Goal: Task Accomplishment & Management: Manage account settings

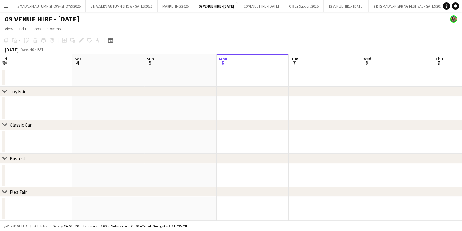
scroll to position [0, 144]
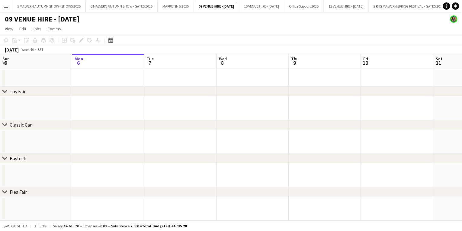
click at [2, 5] on button "Menu" at bounding box center [6, 6] width 12 height 12
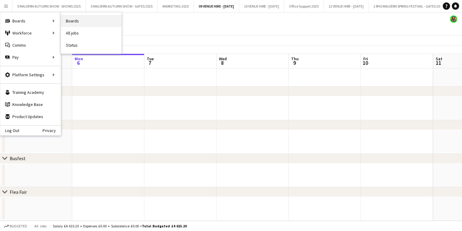
click at [71, 18] on link "Boards" at bounding box center [91, 21] width 60 height 12
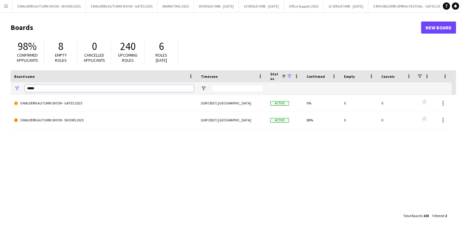
click at [42, 92] on input "*****" at bounding box center [109, 88] width 169 height 7
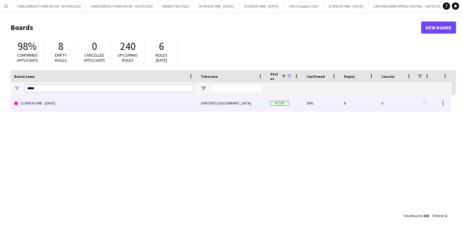
type input "*****"
click at [45, 102] on link "11 VENUE HIRE - [DATE]" at bounding box center [103, 103] width 179 height 17
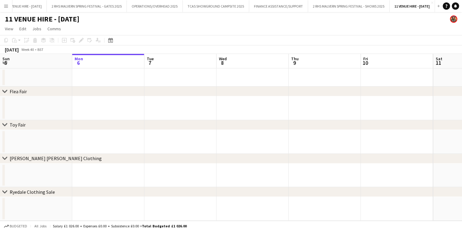
scroll to position [0, 377]
click at [112, 43] on div "Date picker" at bounding box center [110, 40] width 7 height 7
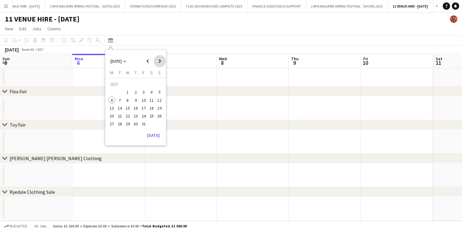
click at [156, 58] on span "Next month" at bounding box center [160, 61] width 12 height 12
click at [149, 87] on span "1" at bounding box center [151, 85] width 7 height 8
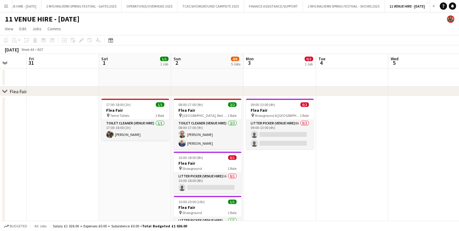
scroll to position [0, 269]
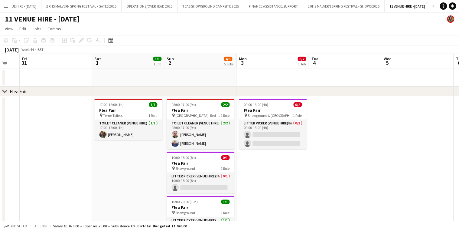
drag, startPoint x: 173, startPoint y: 57, endPoint x: 115, endPoint y: 59, distance: 58.0
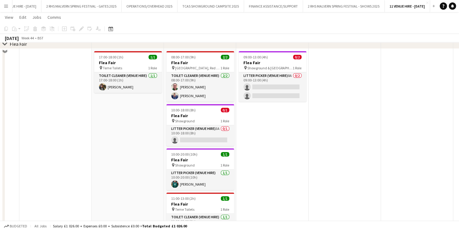
scroll to position [48, 0]
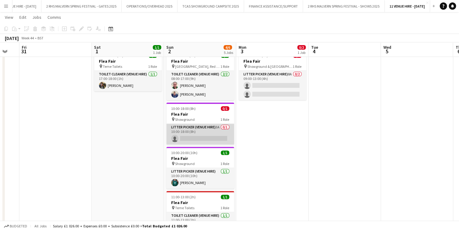
click at [205, 131] on app-card-role "Litter Picker (Venue Hire) 3A 0/1 10:00-18:00 (8h) single-neutral-actions" at bounding box center [200, 134] width 68 height 21
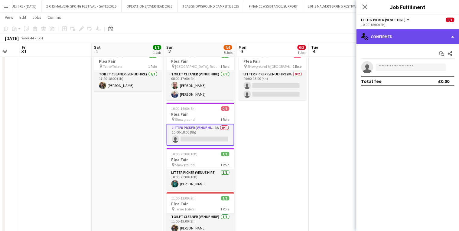
click at [379, 40] on div "single-neutral-actions-check-2 Confirmed" at bounding box center [407, 36] width 103 height 15
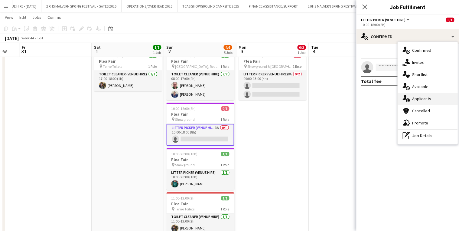
click at [424, 95] on div "single-neutral-actions-information Applicants" at bounding box center [427, 98] width 60 height 12
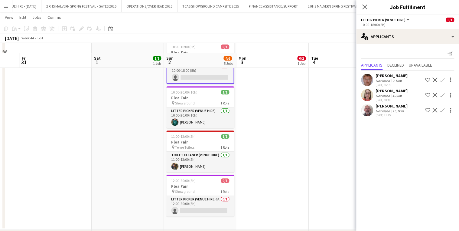
scroll to position [121, 0]
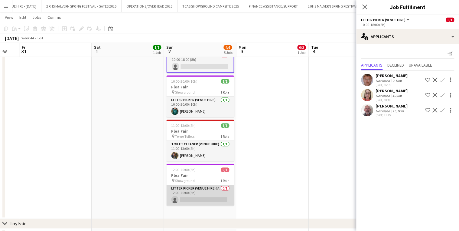
click at [201, 186] on app-card-role "Litter Picker (Venue Hire) 6A 0/1 12:00-20:00 (8h) single-neutral-actions" at bounding box center [200, 195] width 68 height 21
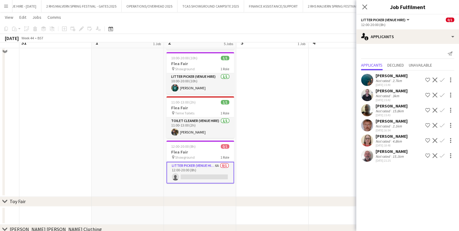
scroll to position [145, 0]
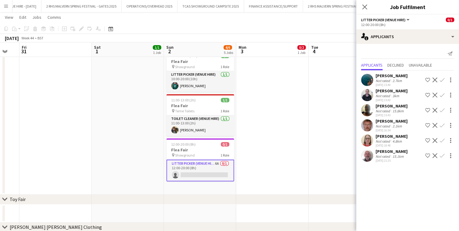
click at [442, 109] on app-icon "Confirm" at bounding box center [441, 110] width 5 height 5
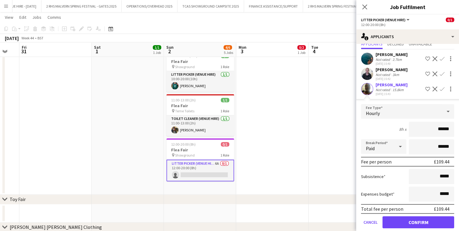
scroll to position [48, 0]
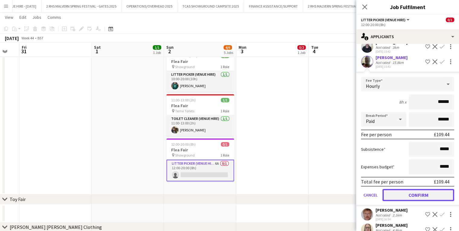
click at [422, 191] on button "Confirm" at bounding box center [418, 195] width 72 height 12
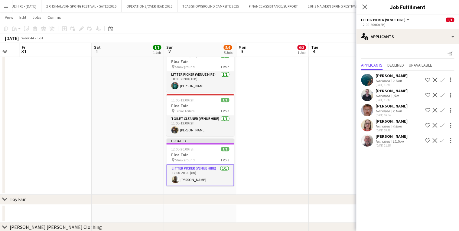
click at [437, 80] on button "Decline" at bounding box center [434, 79] width 7 height 7
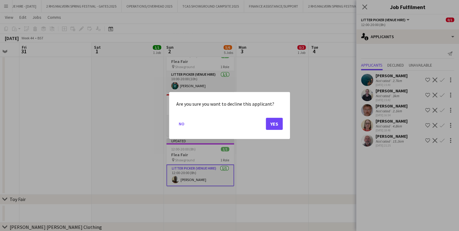
click at [283, 126] on div "Are you sure you want to decline this applicant? No Yes" at bounding box center [229, 115] width 121 height 47
click at [279, 125] on button "Yes" at bounding box center [274, 124] width 17 height 12
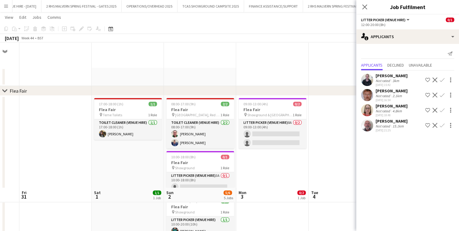
scroll to position [145, 0]
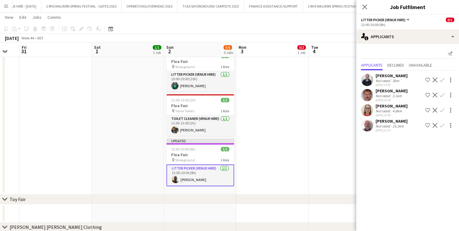
click at [433, 79] on app-icon "Decline" at bounding box center [434, 79] width 5 height 5
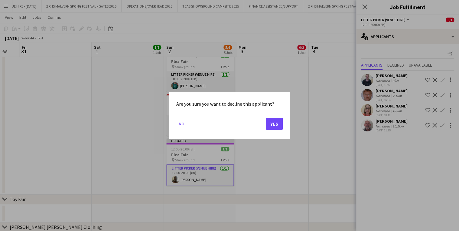
scroll to position [0, 0]
click at [269, 120] on button "Yes" at bounding box center [274, 124] width 17 height 12
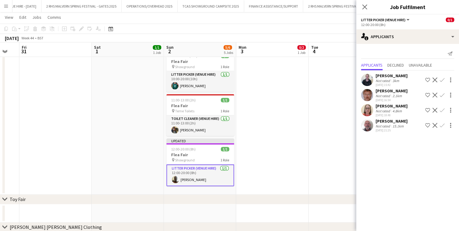
scroll to position [145, 0]
click at [434, 79] on app-icon "Decline" at bounding box center [434, 79] width 5 height 5
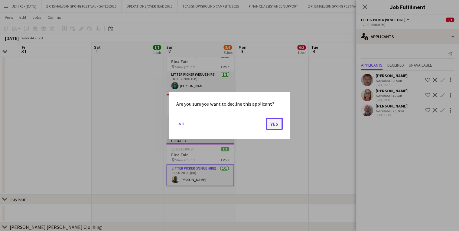
click at [269, 120] on button "Yes" at bounding box center [274, 124] width 17 height 12
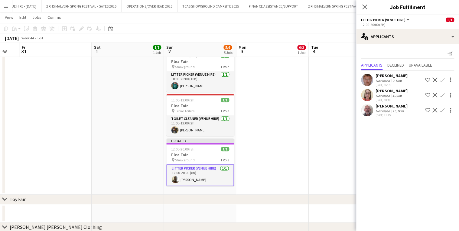
scroll to position [145, 0]
click at [436, 79] on app-icon "Decline" at bounding box center [434, 79] width 5 height 5
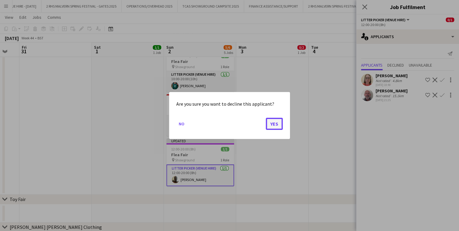
click at [274, 123] on button "Yes" at bounding box center [274, 124] width 17 height 12
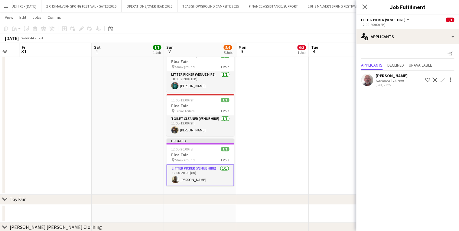
click at [434, 78] on app-icon "Decline" at bounding box center [434, 79] width 5 height 5
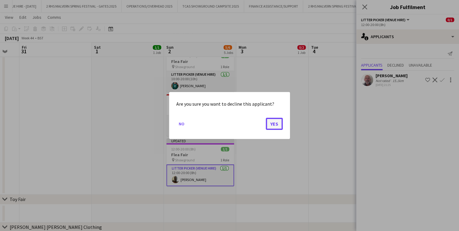
click at [273, 119] on button "Yes" at bounding box center [274, 124] width 17 height 12
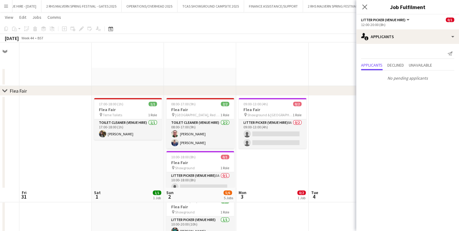
scroll to position [145, 0]
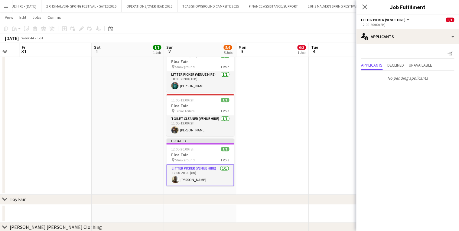
click at [348, 95] on app-date-cell at bounding box center [344, 72] width 72 height 244
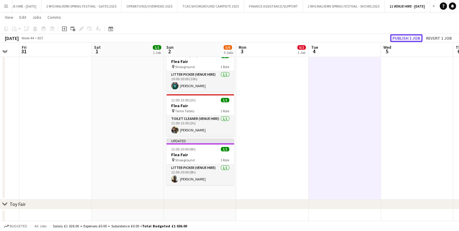
click at [410, 34] on button "Publish 1 job" at bounding box center [406, 38] width 32 height 8
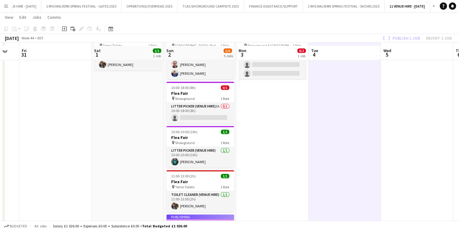
scroll to position [48, 0]
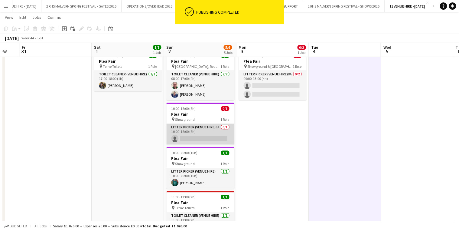
click at [204, 129] on app-card-role "Litter Picker (Venue Hire) 3A 0/1 10:00-18:00 (8h) single-neutral-actions" at bounding box center [200, 134] width 68 height 21
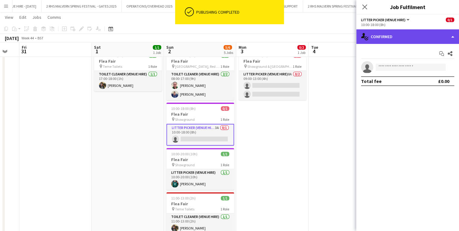
click at [396, 42] on div "single-neutral-actions-check-2 Confirmed" at bounding box center [407, 36] width 103 height 15
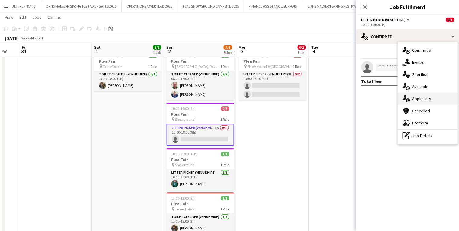
click at [425, 97] on span "Applicants" at bounding box center [421, 98] width 19 height 5
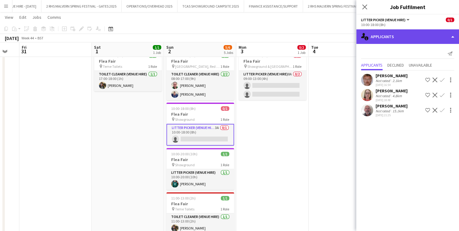
click at [406, 37] on div "single-neutral-actions-information Applicants" at bounding box center [407, 36] width 103 height 15
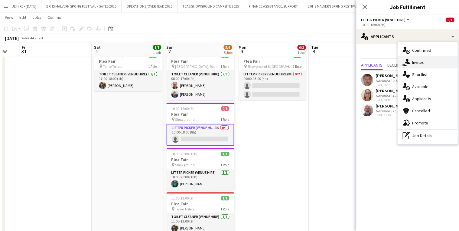
click at [416, 65] on span "Invited" at bounding box center [418, 62] width 12 height 5
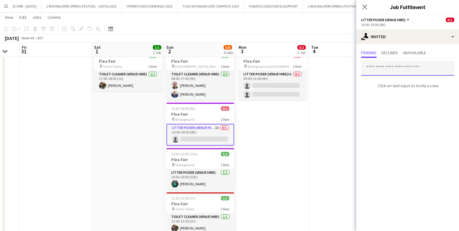
click at [393, 68] on input "text" at bounding box center [407, 67] width 93 height 15
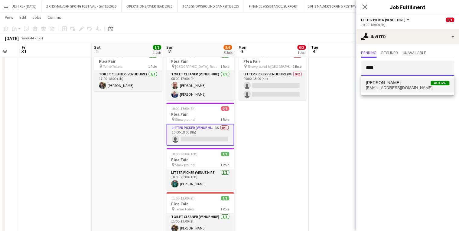
type input "****"
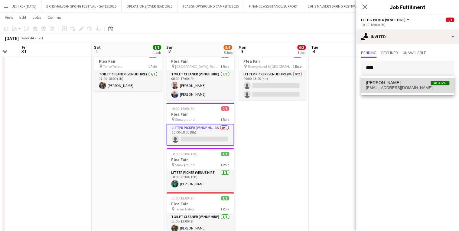
click at [394, 83] on span "[PERSON_NAME]" at bounding box center [383, 82] width 35 height 5
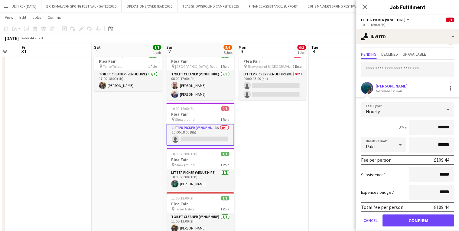
scroll to position [16, 0]
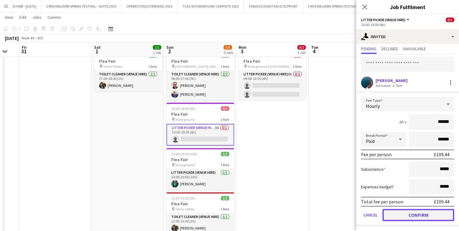
click at [428, 209] on button "Confirm" at bounding box center [418, 214] width 72 height 12
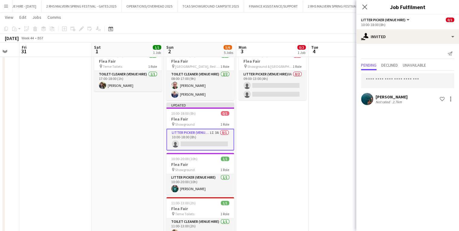
click at [289, 134] on app-date-cell "09:00-13:00 (4h) 0/2 Flea Fair pin Showground & [GEOGRAPHIC_DATA] 1 Role Litter…" at bounding box center [272, 171] width 72 height 249
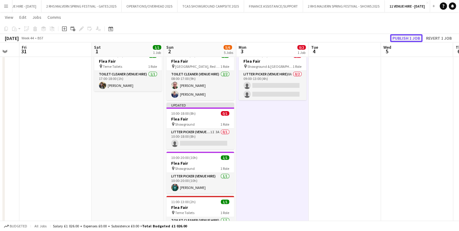
click at [404, 38] on button "Publish 1 job" at bounding box center [406, 38] width 32 height 8
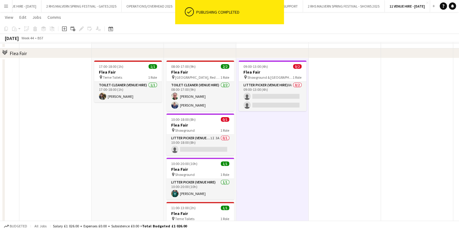
scroll to position [24, 0]
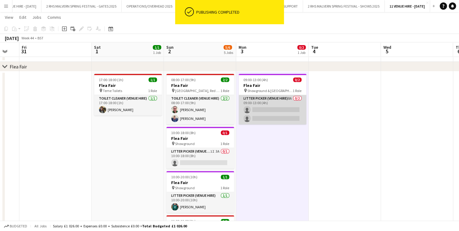
click at [272, 102] on app-card-role "Litter Picker (Venue Hire) 8A 0/2 09:00-13:00 (4h) single-neutral-actions singl…" at bounding box center [272, 109] width 68 height 29
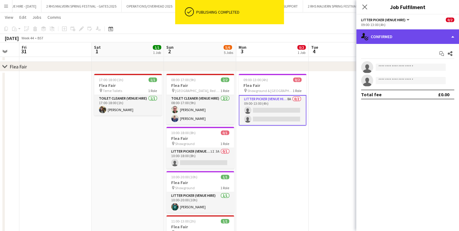
click at [417, 33] on div "single-neutral-actions-check-2 Confirmed" at bounding box center [407, 36] width 103 height 15
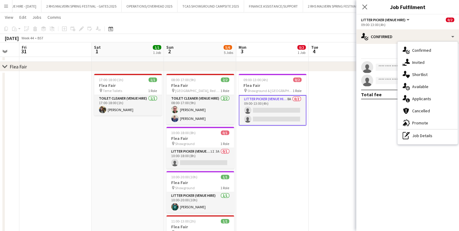
click at [422, 92] on div "single-neutral-actions-upload Available" at bounding box center [427, 86] width 60 height 12
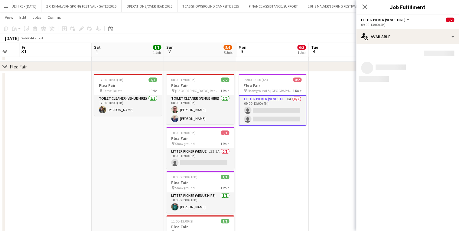
click at [422, 93] on mat-expansion-panel "users Available Rating: 0 - 5 0 5 Distance: 1km - 1001km+ 1001km+ To use matche…" at bounding box center [407, 137] width 103 height 187
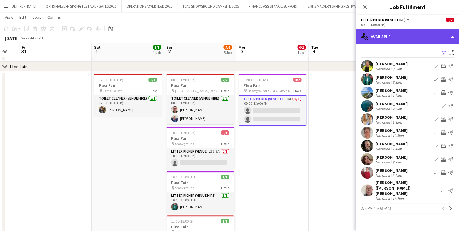
click at [394, 37] on div "single-neutral-actions-upload Available" at bounding box center [407, 36] width 103 height 15
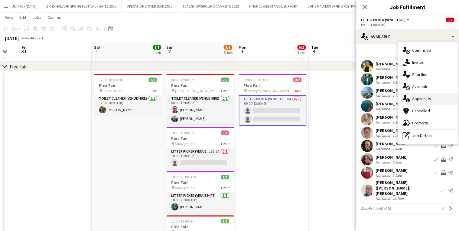
click at [414, 99] on span "Applicants" at bounding box center [421, 98] width 19 height 5
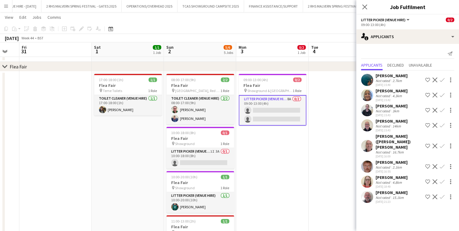
click at [439, 143] on app-icon "Confirm" at bounding box center [441, 145] width 5 height 5
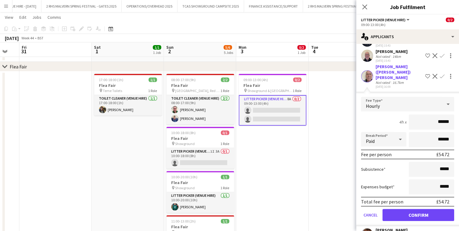
scroll to position [97, 0]
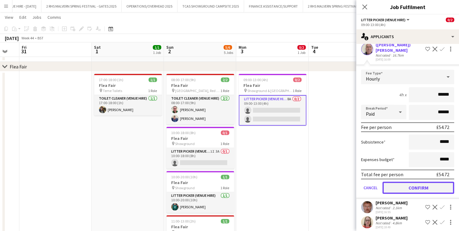
click at [421, 183] on button "Confirm" at bounding box center [418, 187] width 72 height 12
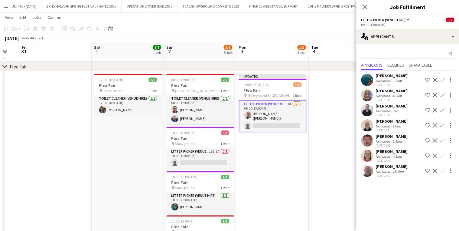
scroll to position [0, 0]
click at [441, 124] on app-icon "Confirm" at bounding box center [441, 125] width 5 height 5
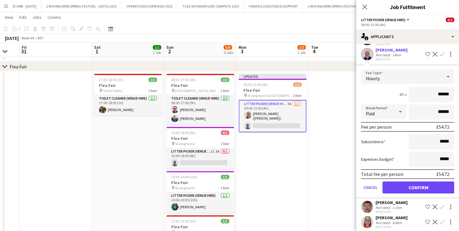
scroll to position [73, 0]
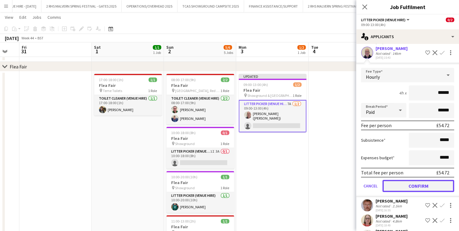
click at [426, 186] on button "Confirm" at bounding box center [418, 185] width 72 height 12
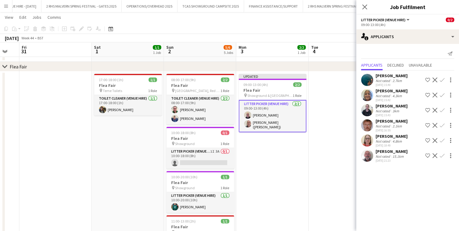
scroll to position [0, 0]
click at [433, 80] on app-icon "Decline" at bounding box center [434, 79] width 5 height 5
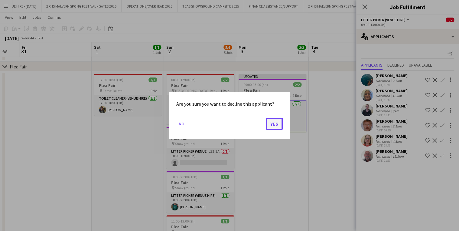
click at [279, 124] on button "Yes" at bounding box center [274, 124] width 17 height 12
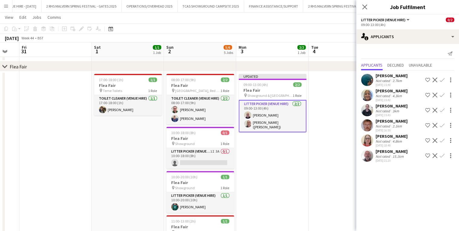
scroll to position [24, 0]
click at [434, 82] on app-icon "Decline" at bounding box center [434, 79] width 5 height 5
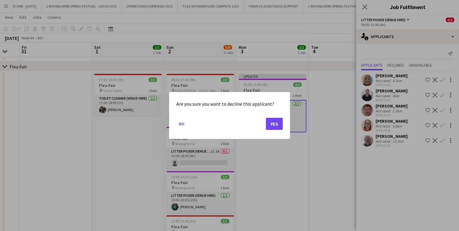
scroll to position [0, 0]
click at [267, 121] on button "Yes" at bounding box center [274, 124] width 17 height 12
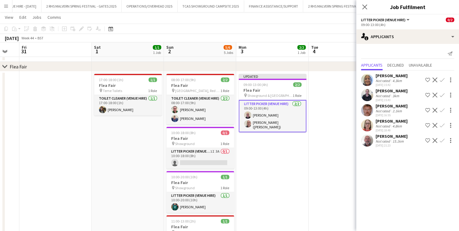
scroll to position [24, 0]
click at [435, 79] on app-icon "Decline" at bounding box center [434, 79] width 5 height 5
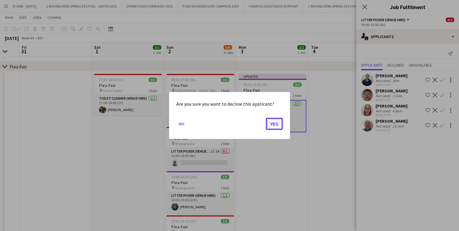
click at [272, 118] on button "Yes" at bounding box center [274, 124] width 17 height 12
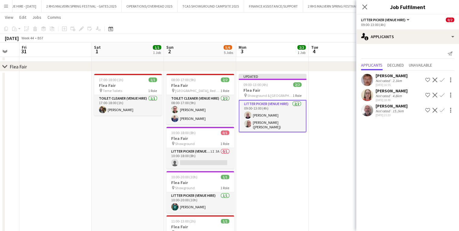
click at [433, 79] on app-icon "Decline" at bounding box center [434, 79] width 5 height 5
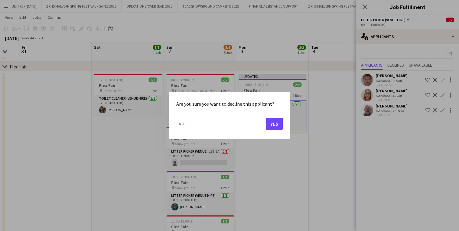
scroll to position [0, 0]
click at [269, 122] on button "Yes" at bounding box center [274, 124] width 17 height 12
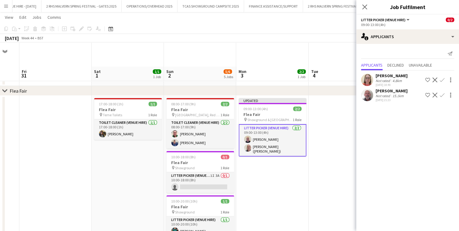
scroll to position [24, 0]
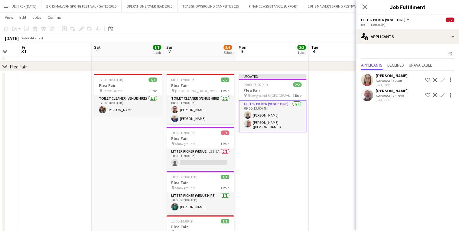
click at [434, 80] on app-icon "Decline" at bounding box center [434, 79] width 5 height 5
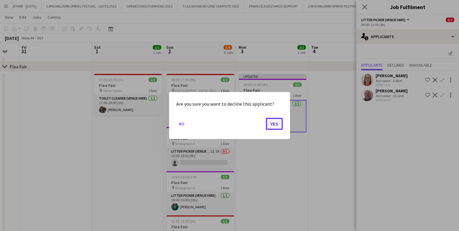
click at [269, 123] on button "Yes" at bounding box center [274, 124] width 17 height 12
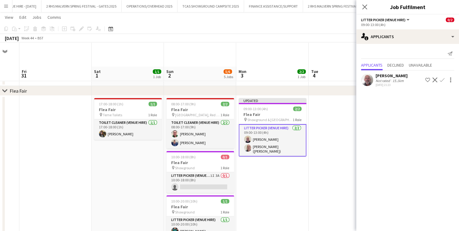
scroll to position [24, 0]
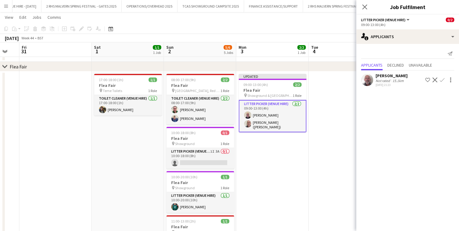
click at [434, 77] on app-icon "Decline" at bounding box center [434, 79] width 5 height 5
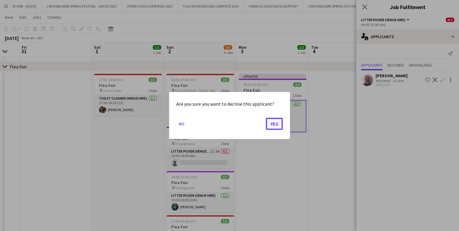
click at [270, 119] on button "Yes" at bounding box center [274, 124] width 17 height 12
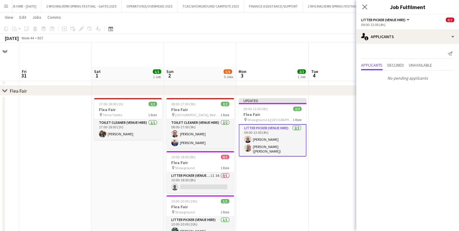
scroll to position [24, 0]
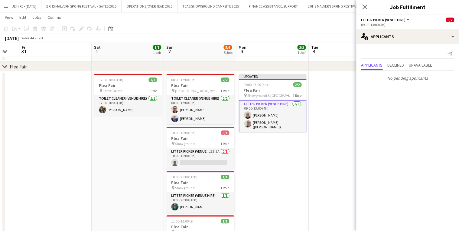
click at [321, 82] on app-date-cell at bounding box center [344, 193] width 72 height 244
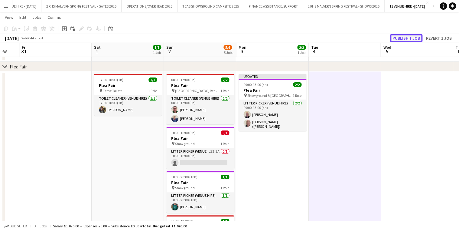
click at [417, 37] on button "Publish 1 job" at bounding box center [406, 38] width 32 height 8
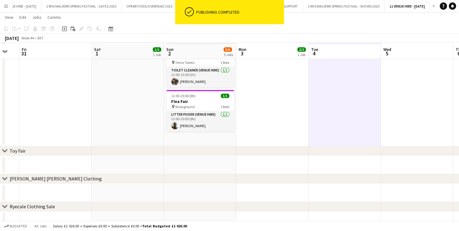
scroll to position [202, 0]
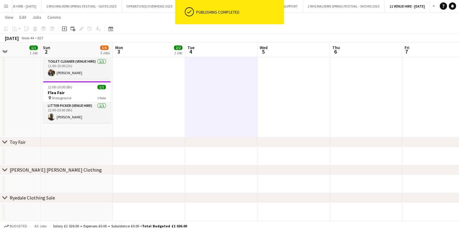
drag, startPoint x: 350, startPoint y: 47, endPoint x: 247, endPoint y: 64, distance: 104.5
click at [226, 55] on app-calendar-viewport "Wed 29 Thu 30 Fri 31 Sat 1 1/1 1 Job Sun 2 5/6 5 Jobs Mon 3 2/2 1 Job Tue 4 Wed…" at bounding box center [229, 20] width 459 height 399
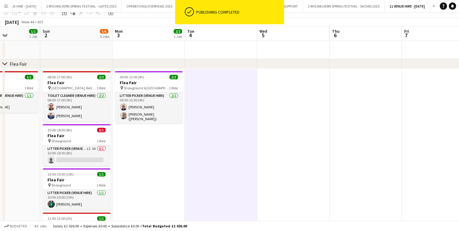
scroll to position [9, 0]
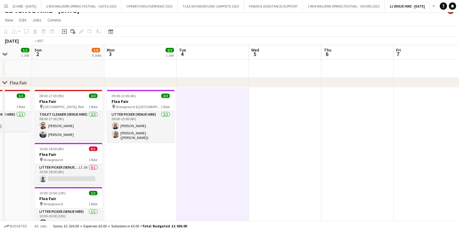
drag, startPoint x: 273, startPoint y: 53, endPoint x: 140, endPoint y: 63, distance: 133.6
click at [140, 63] on app-calendar-viewport "Wed 29 Thu 30 Fri 31 Sat 1 1/1 1 Job Sun 2 5/6 5 Jobs Mon 3 2/2 1 Job Tue 4 Wed…" at bounding box center [229, 229] width 459 height 369
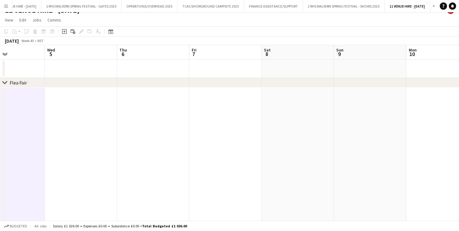
drag, startPoint x: 287, startPoint y: 54, endPoint x: 93, endPoint y: 56, distance: 193.4
click at [93, 56] on app-calendar-viewport "Sun 2 5/6 5 Jobs Mon 3 2/2 1 Job Tue 4 Wed 5 Thu 6 Fri 7 Sat 8 Sun 9 Mon 10 Tue…" at bounding box center [229, 229] width 459 height 369
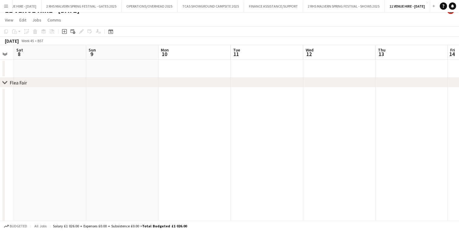
drag, startPoint x: 219, startPoint y: 52, endPoint x: 147, endPoint y: 56, distance: 72.0
click at [147, 56] on app-calendar-viewport "Tue 4 Wed 5 Thu 6 Fri 7 Sat 8 Sun 9 Mon 10 Tue 11 Wed 12 Thu 13 Fri 14 Sat 15" at bounding box center [229, 229] width 459 height 369
drag, startPoint x: 319, startPoint y: 52, endPoint x: 201, endPoint y: 60, distance: 118.4
drag, startPoint x: 213, startPoint y: 54, endPoint x: 185, endPoint y: 56, distance: 27.3
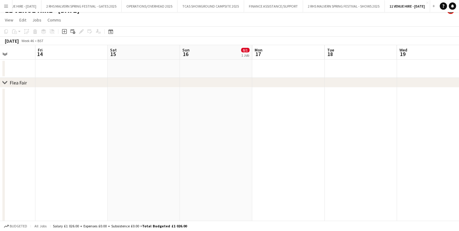
drag, startPoint x: 309, startPoint y: 52, endPoint x: 146, endPoint y: 57, distance: 163.5
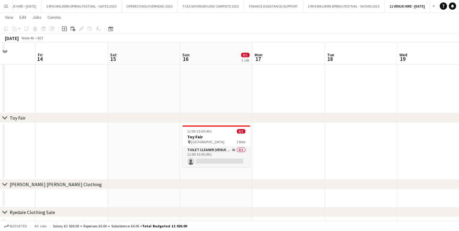
scroll to position [240, 0]
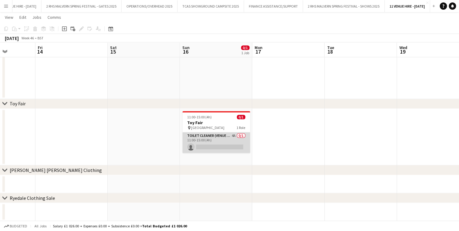
click at [222, 140] on app-card-role "Toilet Cleaner (Venue Hire) 4A 0/1 11:00-15:00 (4h) single-neutral-actions" at bounding box center [216, 142] width 68 height 21
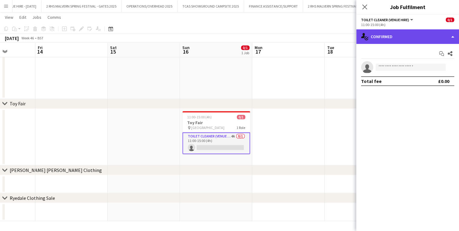
click at [414, 42] on div "single-neutral-actions-check-2 Confirmed" at bounding box center [407, 36] width 103 height 15
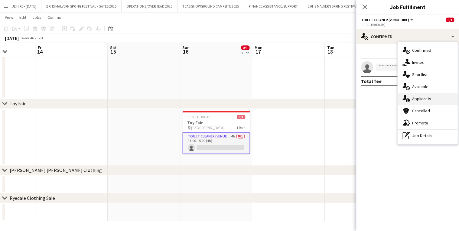
click at [412, 95] on div "single-neutral-actions-information Applicants" at bounding box center [427, 98] width 60 height 12
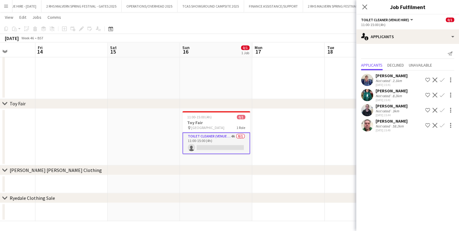
click at [439, 127] on app-icon "Confirm" at bounding box center [441, 125] width 5 height 5
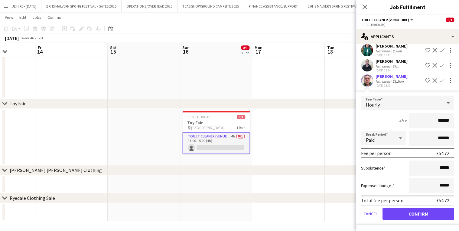
scroll to position [49, 0]
click at [426, 214] on button "Confirm" at bounding box center [418, 213] width 72 height 12
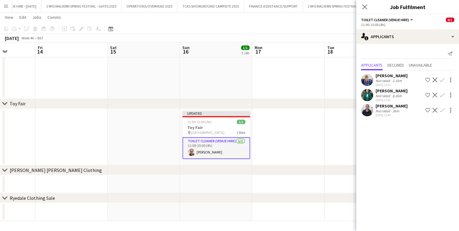
scroll to position [0, 0]
click at [435, 109] on app-icon "Decline" at bounding box center [434, 110] width 5 height 5
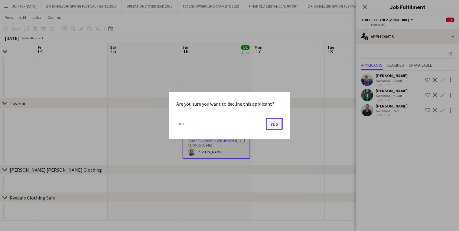
click at [266, 121] on button "Yes" at bounding box center [274, 124] width 17 height 12
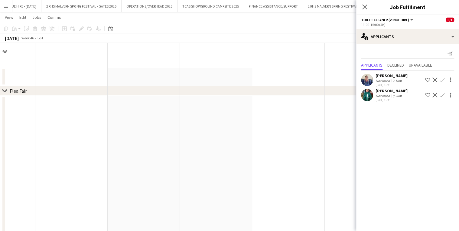
scroll to position [240, 0]
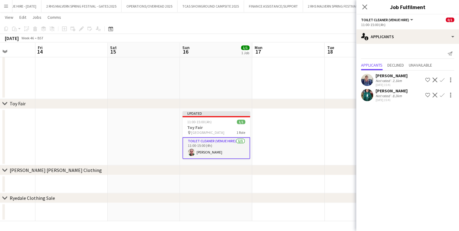
click at [435, 93] on app-icon "Decline" at bounding box center [434, 94] width 5 height 5
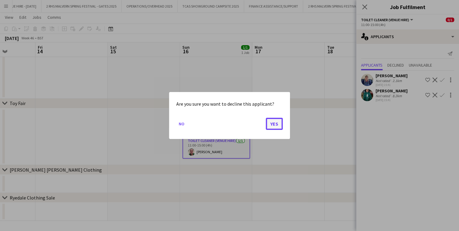
click at [277, 119] on button "Yes" at bounding box center [274, 124] width 17 height 12
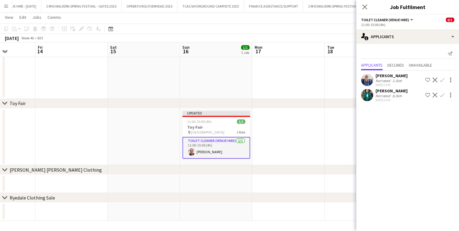
scroll to position [240, 0]
click at [434, 82] on app-icon "Decline" at bounding box center [434, 79] width 5 height 5
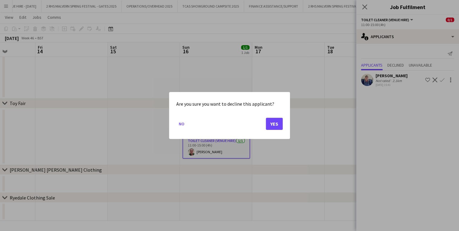
scroll to position [0, 0]
click at [274, 125] on button "Yes" at bounding box center [274, 124] width 17 height 12
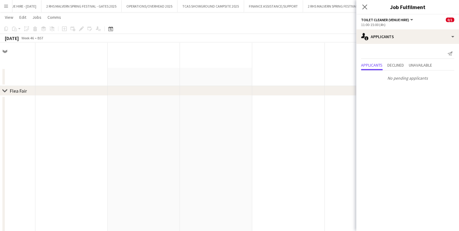
scroll to position [240, 0]
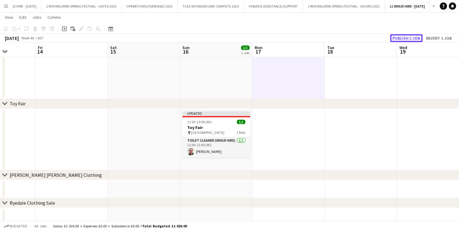
click at [407, 36] on button "Publish 1 job" at bounding box center [406, 38] width 32 height 8
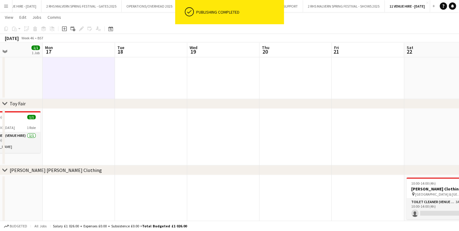
drag, startPoint x: 276, startPoint y: 46, endPoint x: 331, endPoint y: 54, distance: 56.2
click at [108, 54] on app-calendar-viewport "Fri 14 Sat 15 Sun 16 1/1 1 Job Mon 17 Tue 18 Wed 19 Thu 20 Fri 21 Sat 22 0/1 1 …" at bounding box center [229, 21] width 459 height 476
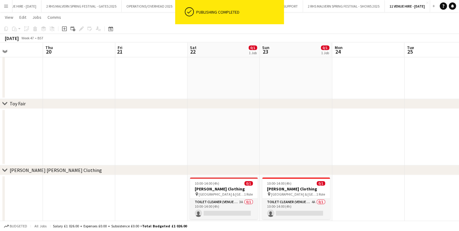
scroll to position [0, 259]
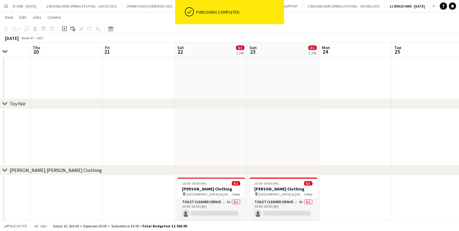
drag, startPoint x: 362, startPoint y: 50, endPoint x: 134, endPoint y: 44, distance: 228.2
click at [134, 44] on app-calendar-viewport "Sun 16 1/1 1 Job Mon 17 Tue 18 Wed 19 Thu 20 Fri 21 Sat 22 0/1 1 Job Sun 23 0/1…" at bounding box center [229, 21] width 459 height 476
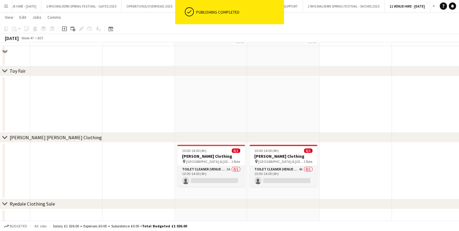
scroll to position [279, 0]
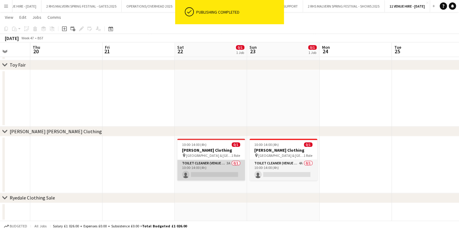
click at [229, 162] on app-card-role "Toilet Cleaner (Venue Hire) 3A 0/1 10:00-14:00 (4h) single-neutral-actions" at bounding box center [211, 170] width 68 height 21
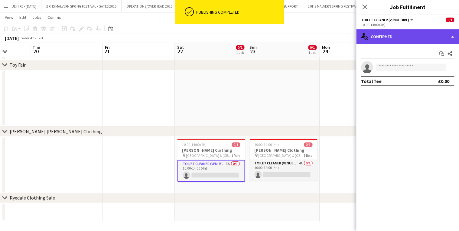
click at [393, 37] on div "single-neutral-actions-check-2 Confirmed" at bounding box center [407, 36] width 103 height 15
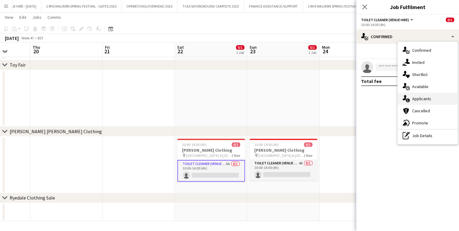
click at [433, 101] on div "single-neutral-actions-information Applicants" at bounding box center [427, 98] width 60 height 12
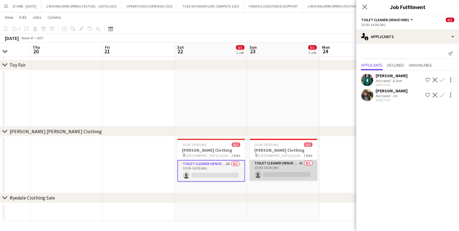
click at [289, 160] on app-card-role "Toilet Cleaner (Venue Hire) 4A 0/1 10:00-14:00 (4h) single-neutral-actions" at bounding box center [283, 170] width 68 height 21
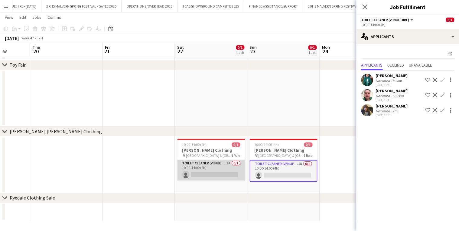
click at [226, 166] on app-card-role "Toilet Cleaner (Venue Hire) 3A 0/1 10:00-14:00 (4h) single-neutral-actions" at bounding box center [211, 170] width 68 height 21
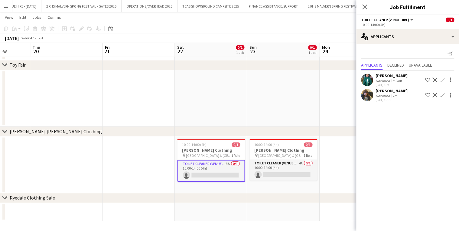
click at [441, 79] on app-icon "Confirm" at bounding box center [441, 79] width 5 height 5
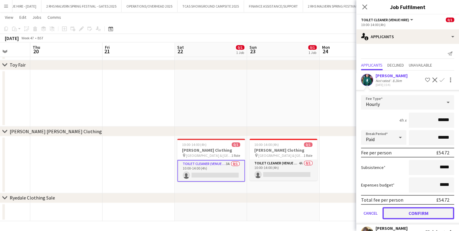
click at [417, 213] on button "Confirm" at bounding box center [418, 213] width 72 height 12
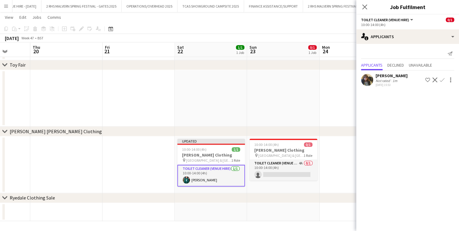
click at [435, 80] on app-icon "Decline" at bounding box center [434, 79] width 5 height 5
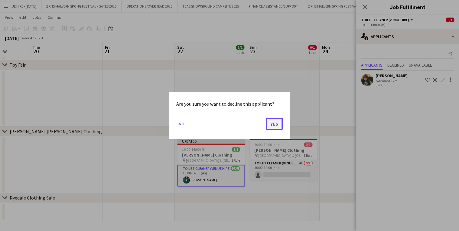
click at [270, 122] on button "Yes" at bounding box center [274, 124] width 17 height 12
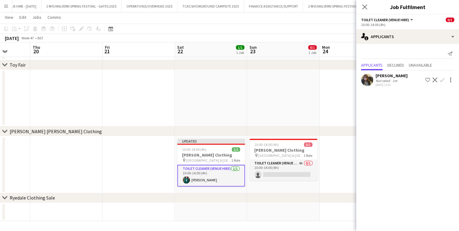
scroll to position [279, 0]
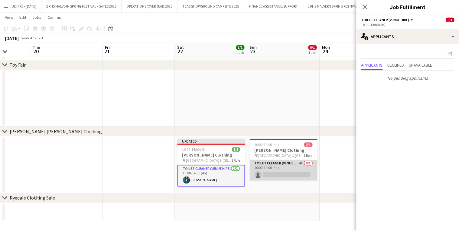
click at [274, 165] on app-card-role "Toilet Cleaner (Venue Hire) 4A 0/1 10:00-14:00 (4h) single-neutral-actions" at bounding box center [283, 170] width 68 height 21
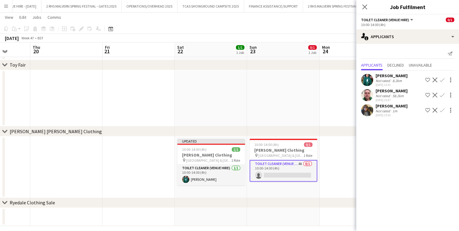
click at [441, 79] on app-icon "Confirm" at bounding box center [441, 79] width 5 height 5
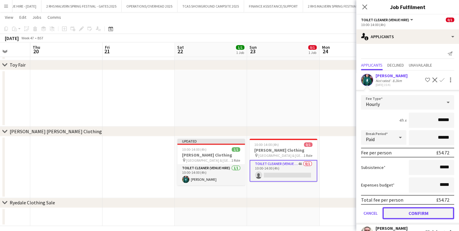
click at [428, 216] on button "Confirm" at bounding box center [418, 213] width 72 height 12
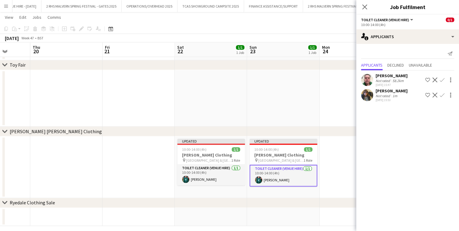
click at [436, 79] on app-icon "Decline" at bounding box center [434, 79] width 5 height 5
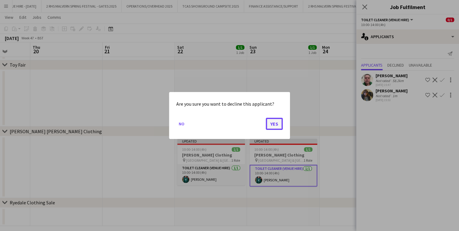
click at [273, 121] on button "Yes" at bounding box center [274, 124] width 17 height 12
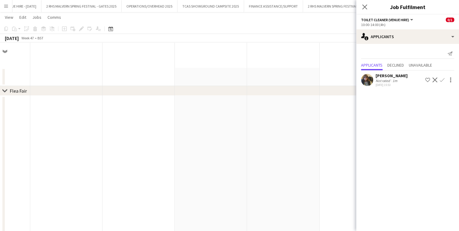
scroll to position [279, 0]
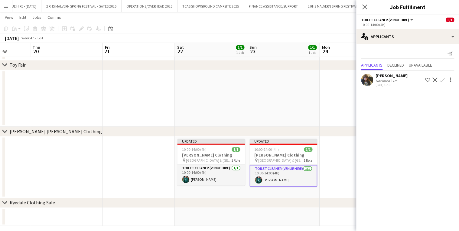
click at [435, 80] on app-icon "Decline" at bounding box center [434, 79] width 5 height 5
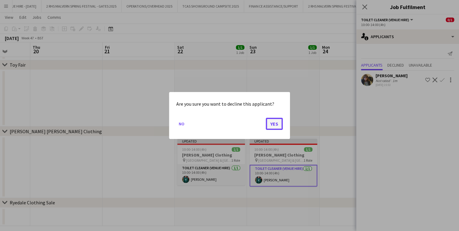
click at [274, 123] on button "Yes" at bounding box center [274, 124] width 17 height 12
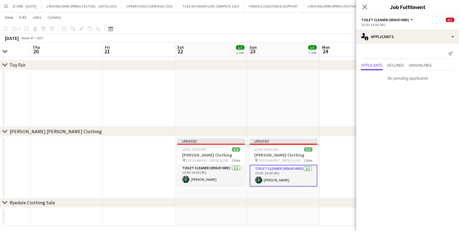
click at [277, 91] on app-date-cell at bounding box center [283, 98] width 72 height 57
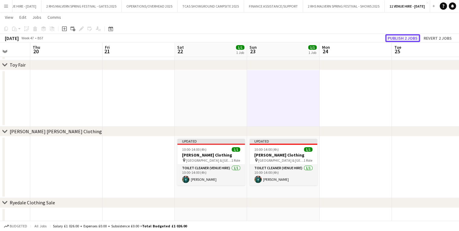
click at [398, 36] on button "Publish 2 jobs" at bounding box center [402, 38] width 35 height 8
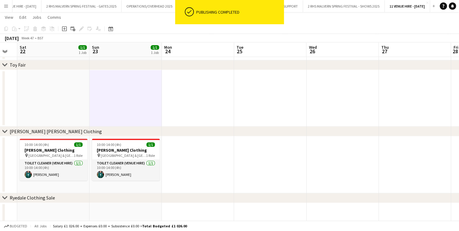
drag, startPoint x: 342, startPoint y: 49, endPoint x: 141, endPoint y: 62, distance: 201.3
click at [112, 66] on div "chevron-right Flea Fair chevron-right Toy Fair chevron-right [PERSON_NAME] [PER…" at bounding box center [229, 1] width 459 height 514
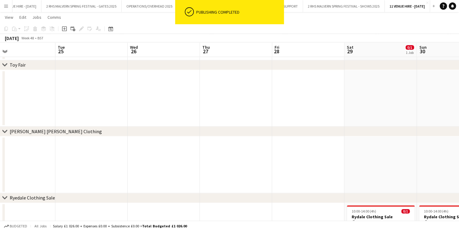
drag, startPoint x: 323, startPoint y: 50, endPoint x: 156, endPoint y: 57, distance: 166.9
click at [156, 57] on app-calendar-viewport "Sat 22 1/1 1 Job Sun 23 1/1 1 Job Mon 24 Tue 25 Wed 26 Thu 27 Fri 28 Sat 29 0/1…" at bounding box center [229, 1] width 459 height 514
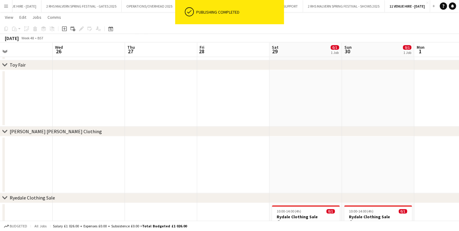
scroll to position [0, 161]
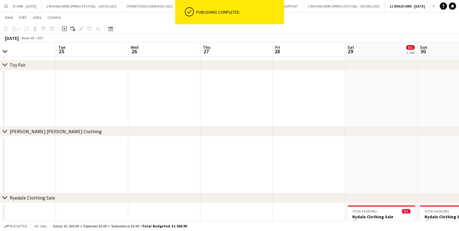
drag, startPoint x: 404, startPoint y: 47, endPoint x: 202, endPoint y: 43, distance: 202.8
click at [202, 43] on app-calendar-viewport "Sat 22 1/1 1 Job Sun 23 1/1 1 Job Mon 24 Tue 25 Wed 26 Thu 27 Fri 28 Sat 29 0/1…" at bounding box center [229, 1] width 459 height 514
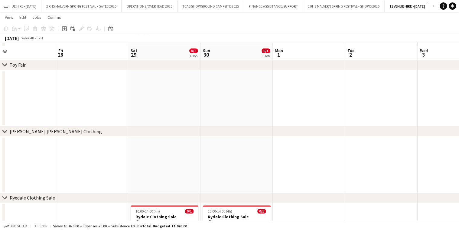
scroll to position [318, 0]
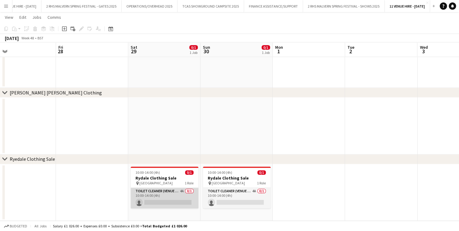
click at [175, 195] on app-card-role "Toilet Cleaner (Venue Hire) 4A 0/1 10:00-14:00 (4h) single-neutral-actions" at bounding box center [165, 197] width 68 height 21
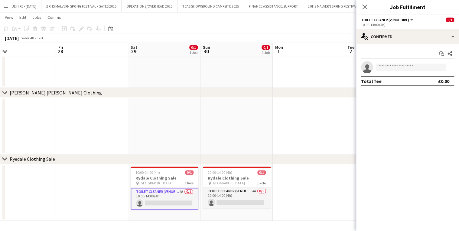
click at [400, 44] on div "Start chat Share single-neutral-actions Total fee £0.00" at bounding box center [407, 67] width 103 height 47
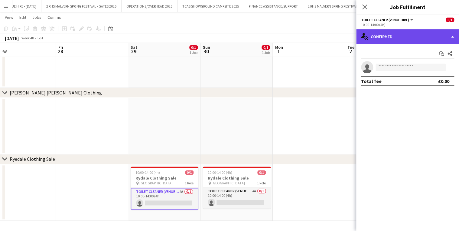
click at [397, 40] on div "single-neutral-actions-check-2 Confirmed" at bounding box center [407, 36] width 103 height 15
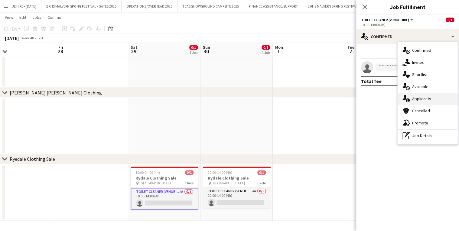
click at [424, 95] on div "single-neutral-actions-information Applicants" at bounding box center [427, 98] width 60 height 12
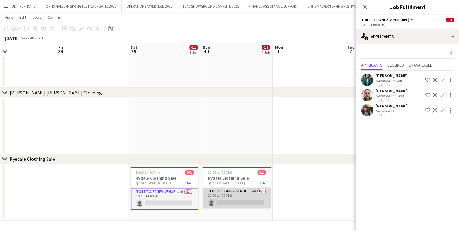
click at [230, 191] on app-card-role "Toilet Cleaner (Venue Hire) 4A 0/1 10:00-14:00 (4h) single-neutral-actions" at bounding box center [237, 197] width 68 height 21
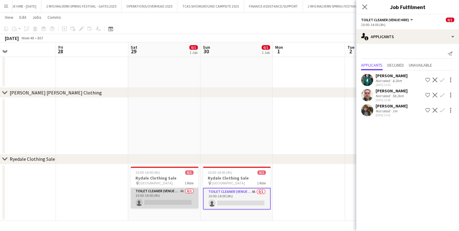
click at [158, 197] on app-card-role "Toilet Cleaner (Venue Hire) 4A 0/1 10:00-14:00 (4h) single-neutral-actions" at bounding box center [165, 197] width 68 height 21
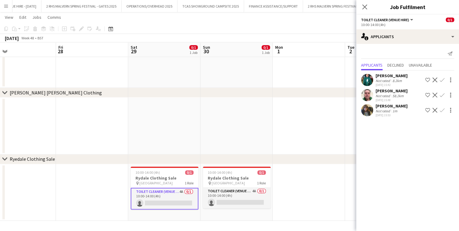
click at [443, 95] on app-icon "Confirm" at bounding box center [441, 94] width 5 height 5
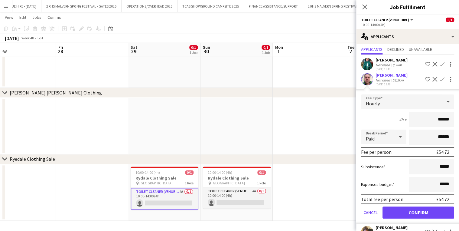
scroll to position [24, 0]
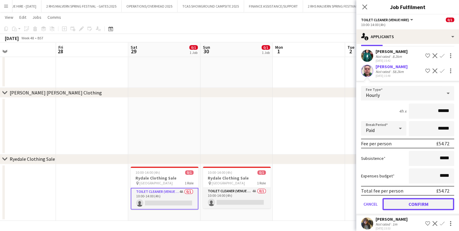
click at [416, 206] on button "Confirm" at bounding box center [418, 204] width 72 height 12
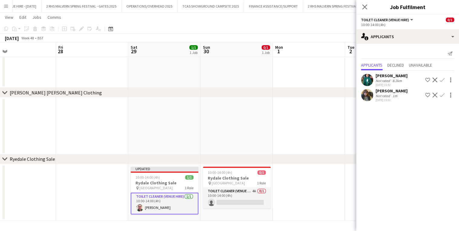
scroll to position [0, 0]
click at [437, 79] on button "Decline" at bounding box center [434, 79] width 7 height 7
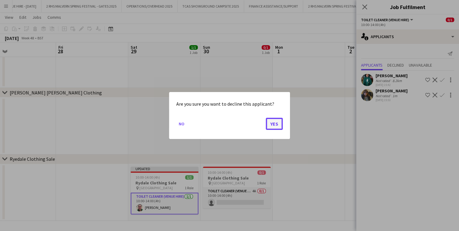
click at [276, 124] on button "Yes" at bounding box center [274, 124] width 17 height 12
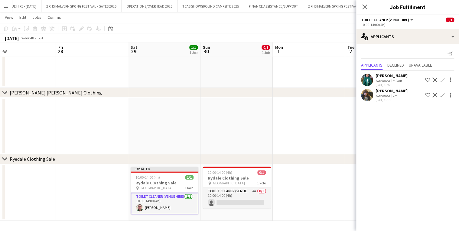
scroll to position [318, 0]
click at [435, 77] on app-icon "Decline" at bounding box center [434, 79] width 5 height 5
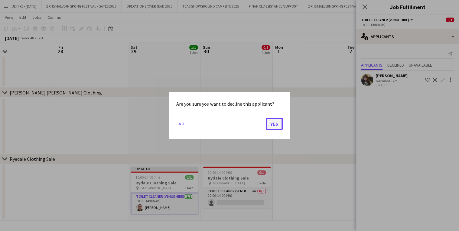
click at [271, 121] on button "Yes" at bounding box center [274, 124] width 17 height 12
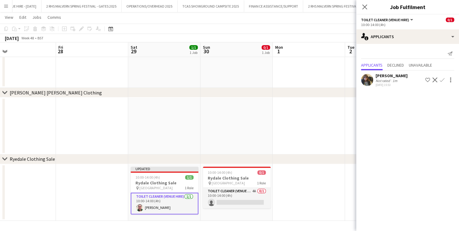
scroll to position [318, 0]
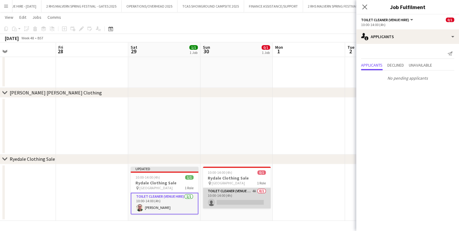
click at [239, 187] on app-card-role "Toilet Cleaner (Venue Hire) 4A 0/1 10:00-14:00 (4h) single-neutral-actions" at bounding box center [237, 197] width 68 height 21
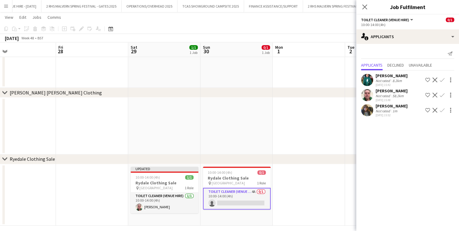
click at [443, 80] on app-icon "Confirm" at bounding box center [441, 79] width 5 height 5
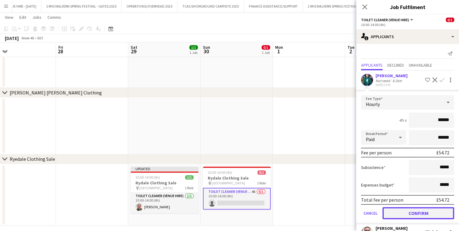
click at [426, 217] on button "Confirm" at bounding box center [418, 213] width 72 height 12
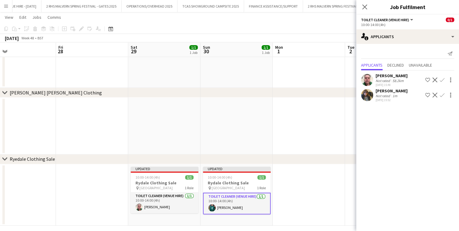
click at [434, 77] on app-icon "Decline" at bounding box center [434, 79] width 5 height 5
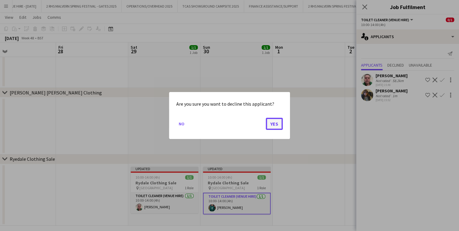
click at [273, 125] on button "Yes" at bounding box center [274, 124] width 17 height 12
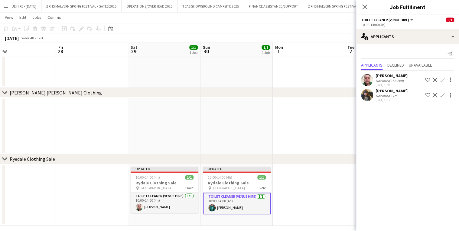
scroll to position [318, 0]
click at [433, 78] on app-icon "Decline" at bounding box center [434, 79] width 5 height 5
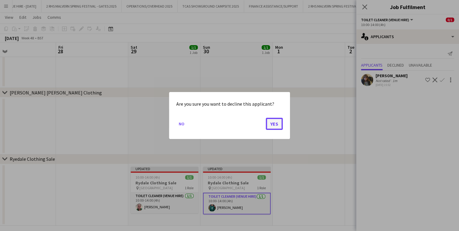
click at [271, 122] on button "Yes" at bounding box center [274, 124] width 17 height 12
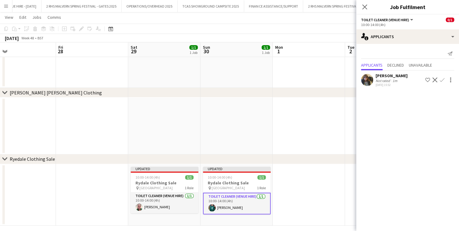
scroll to position [318, 0]
click at [323, 91] on div "chevron-right [PERSON_NAME] [PERSON_NAME] Clothing" at bounding box center [229, 93] width 459 height 10
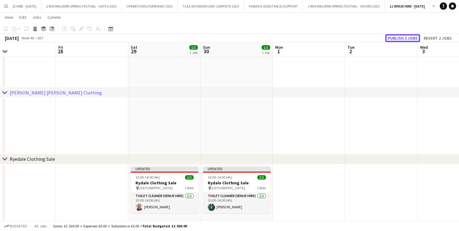
click at [413, 40] on button "Publish 2 jobs" at bounding box center [402, 38] width 35 height 8
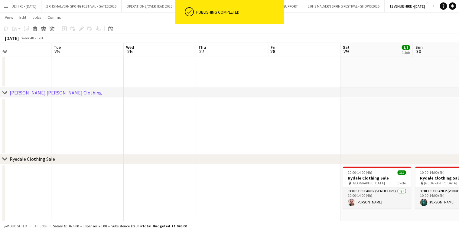
drag, startPoint x: 217, startPoint y: 49, endPoint x: 429, endPoint y: 54, distance: 212.8
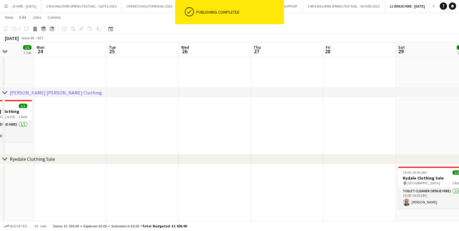
drag, startPoint x: 154, startPoint y: 55, endPoint x: 406, endPoint y: 34, distance: 253.2
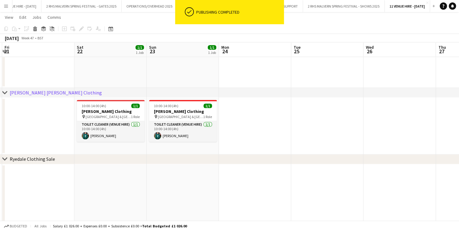
drag, startPoint x: 168, startPoint y: 50, endPoint x: 351, endPoint y: 51, distance: 183.4
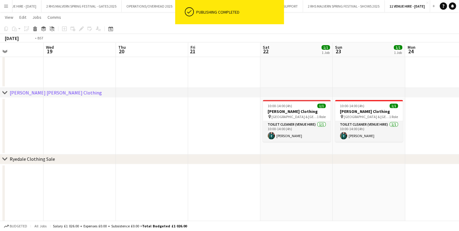
drag, startPoint x: 107, startPoint y: 58, endPoint x: 419, endPoint y: 54, distance: 312.1
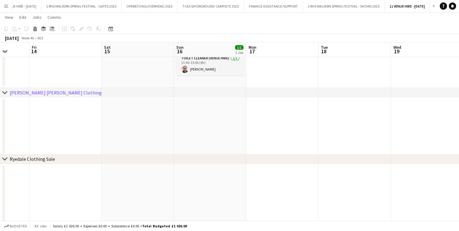
drag, startPoint x: 126, startPoint y: 53, endPoint x: 410, endPoint y: 54, distance: 284.0
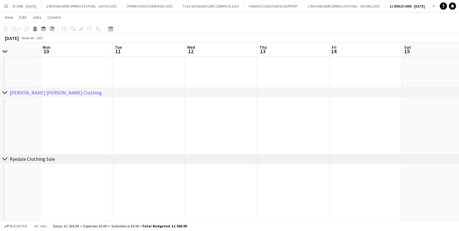
drag, startPoint x: 97, startPoint y: 52, endPoint x: 363, endPoint y: 48, distance: 266.2
drag, startPoint x: 63, startPoint y: 57, endPoint x: 361, endPoint y: 53, distance: 298.8
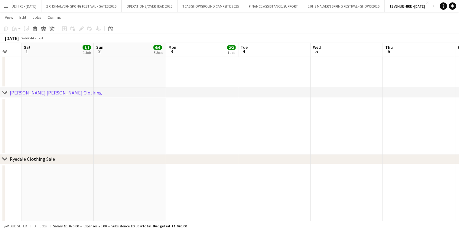
scroll to position [0, 180]
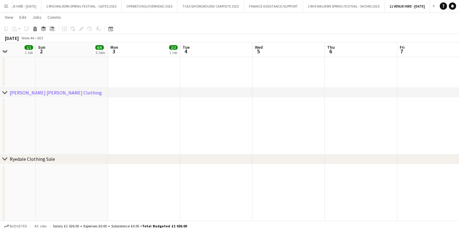
drag, startPoint x: 65, startPoint y: 49, endPoint x: 340, endPoint y: 52, distance: 275.2
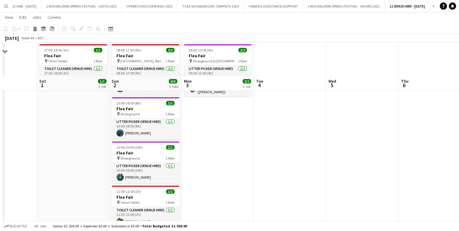
scroll to position [52, 0]
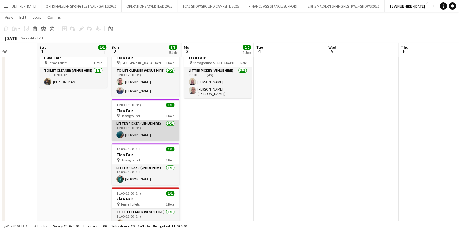
click at [145, 127] on app-card-role "Litter Picker (Venue Hire) [DATE] 10:00-18:00 (8h) [PERSON_NAME]" at bounding box center [145, 130] width 68 height 21
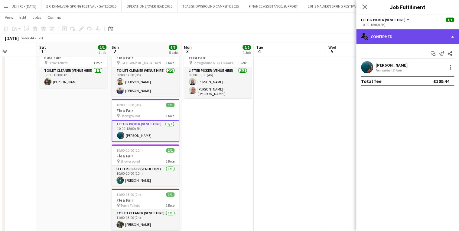
click at [385, 33] on div "single-neutral-actions-check-2 Confirmed" at bounding box center [407, 36] width 103 height 15
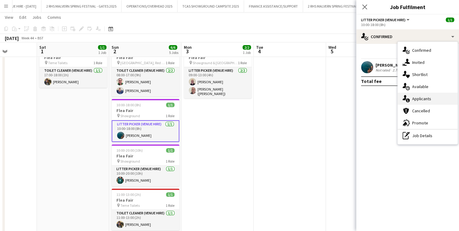
click at [429, 98] on span "Applicants" at bounding box center [421, 98] width 19 height 5
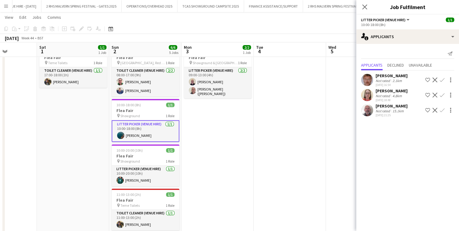
click at [433, 80] on app-icon "Decline" at bounding box center [434, 79] width 5 height 5
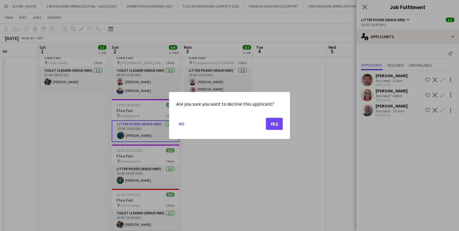
scroll to position [0, 0]
click at [272, 126] on button "Yes" at bounding box center [274, 124] width 17 height 12
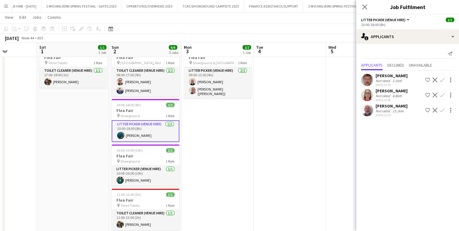
scroll to position [52, 0]
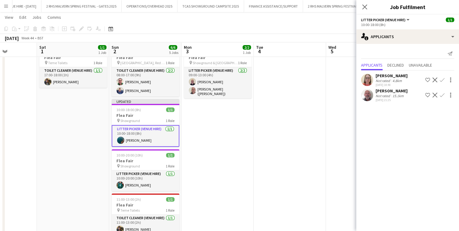
click at [433, 81] on app-icon "Decline" at bounding box center [434, 79] width 5 height 5
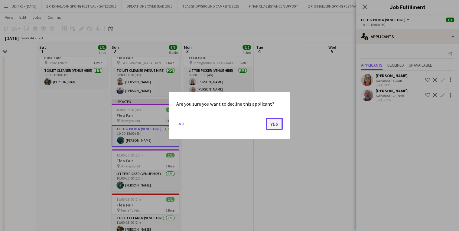
click at [274, 124] on button "Yes" at bounding box center [274, 124] width 17 height 12
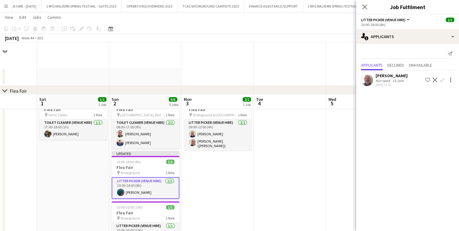
scroll to position [52, 0]
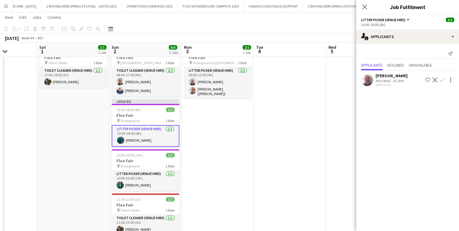
click at [435, 79] on app-icon "Decline" at bounding box center [434, 79] width 5 height 5
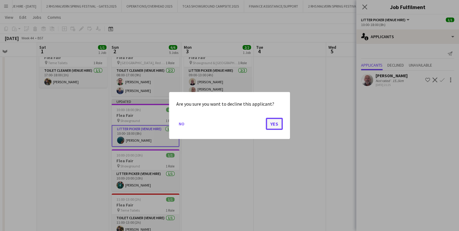
click at [275, 120] on button "Yes" at bounding box center [274, 124] width 17 height 12
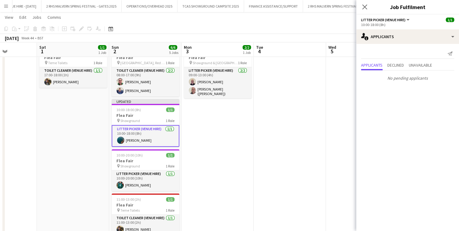
click at [296, 93] on app-date-cell at bounding box center [289, 166] width 72 height 244
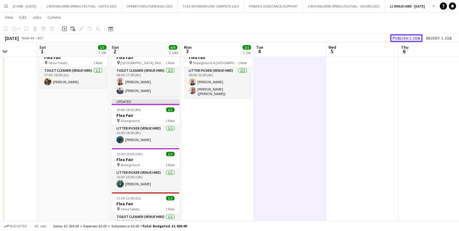
click at [409, 34] on button "Publish 1 job" at bounding box center [406, 38] width 32 height 8
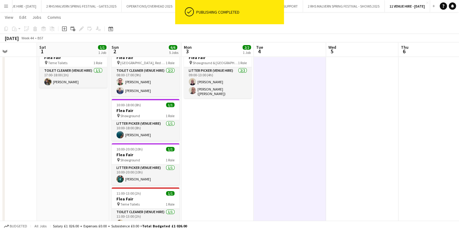
click at [326, 30] on app-toolbar "Copy Paste Paste Ctrl+V Paste with crew Ctrl+Shift+V Paste linked Job [GEOGRAPH…" at bounding box center [229, 29] width 459 height 10
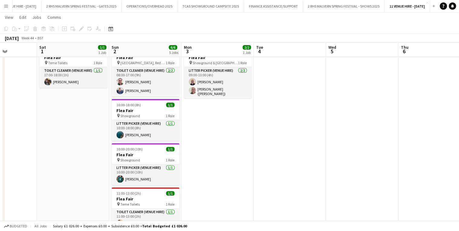
click at [23, 103] on app-date-cell at bounding box center [1, 168] width 72 height 249
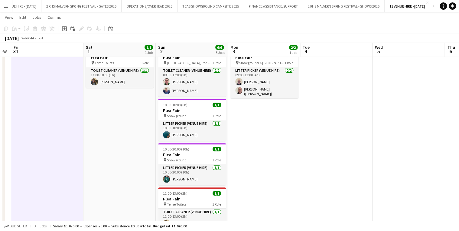
scroll to position [0, 185]
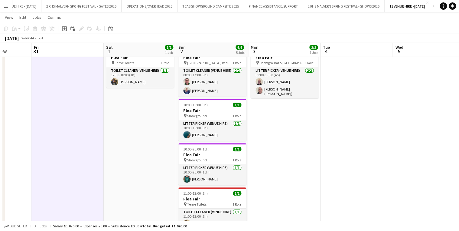
drag, startPoint x: 69, startPoint y: 54, endPoint x: 112, endPoint y: 58, distance: 43.1
click at [112, 58] on app-calendar-viewport "Tue 28 Wed 29 Thu 30 Fri 31 Sat 1 1/1 1 Job Sun 2 6/6 5 Jobs Mon 3 2/2 1 Job Tu…" at bounding box center [229, 231] width 459 height 519
click at [7, 6] on app-icon "Menu" at bounding box center [6, 6] width 5 height 5
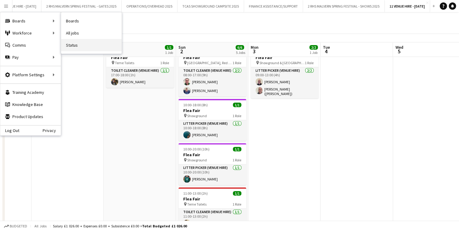
click at [79, 40] on link "Status" at bounding box center [91, 45] width 60 height 12
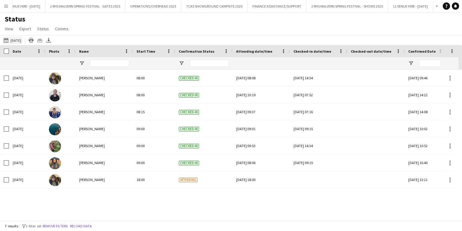
click at [4, 42] on app-icon "[DATE] to [DATE]" at bounding box center [7, 40] width 7 height 5
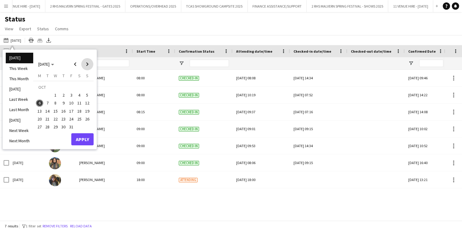
click at [83, 60] on span "Next month" at bounding box center [87, 64] width 12 height 12
click at [79, 84] on span "1" at bounding box center [79, 87] width 7 height 8
click at [87, 63] on span "Next month" at bounding box center [87, 64] width 12 height 12
click at [76, 65] on span "Previous month" at bounding box center [75, 64] width 12 height 12
click at [86, 120] on span "30" at bounding box center [87, 120] width 7 height 7
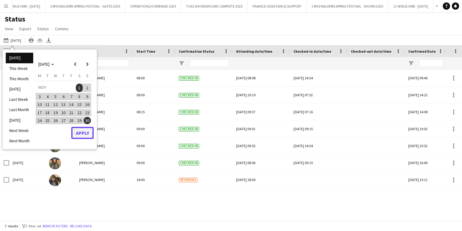
click at [84, 135] on button "Apply" at bounding box center [82, 133] width 22 height 12
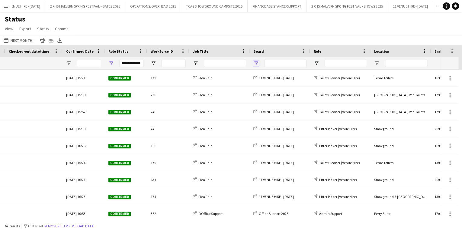
click at [257, 62] on span "Open Filter Menu" at bounding box center [255, 62] width 5 height 5
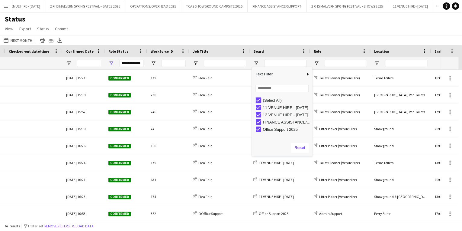
type input "***"
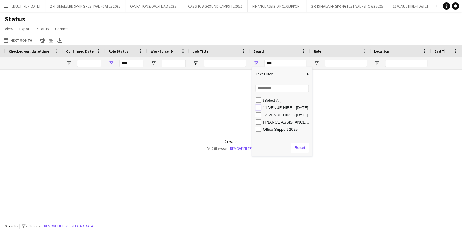
type input "**********"
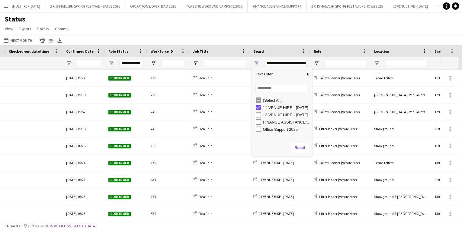
click at [253, 25] on div "Status View Views Default view MAS name tags New view Update view Delete view E…" at bounding box center [231, 25] width 462 height 21
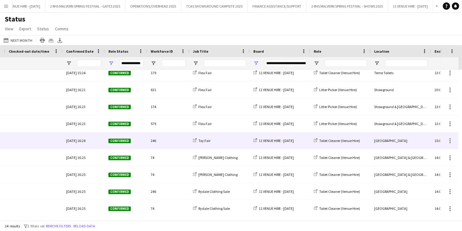
scroll to position [71, 0]
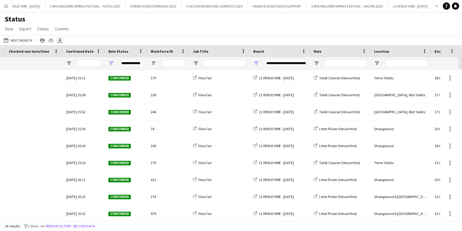
click at [59, 40] on icon at bounding box center [60, 40] width 2 height 4
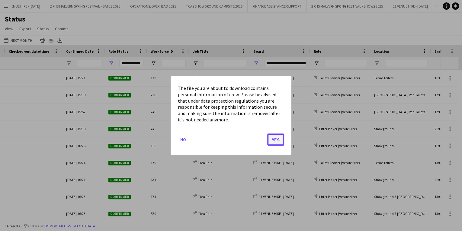
click at [276, 137] on button "Yes" at bounding box center [275, 139] width 17 height 12
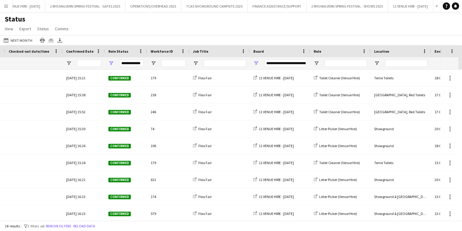
click at [284, 34] on div "Status View Views Default view MAS name tags New view Update view Delete view E…" at bounding box center [231, 25] width 462 height 21
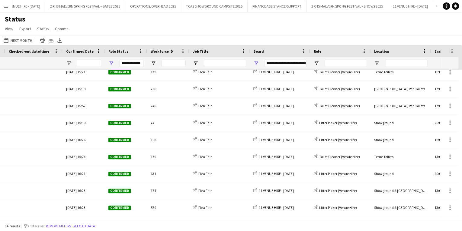
scroll to position [0, 0]
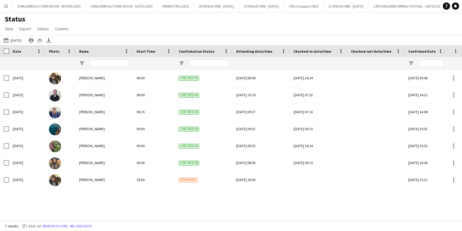
click at [9, 7] on button "Menu" at bounding box center [6, 6] width 12 height 12
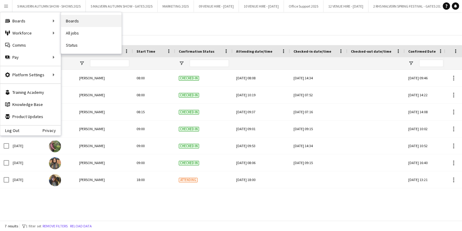
click at [70, 25] on link "Boards" at bounding box center [91, 21] width 60 height 12
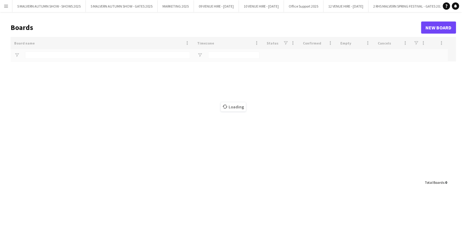
type input "*****"
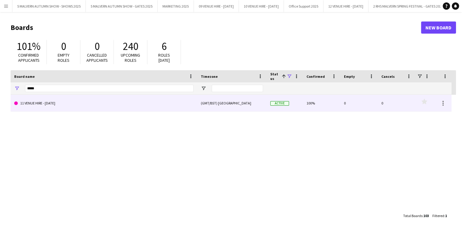
click at [50, 105] on link "11 VENUE HIRE - [DATE]" at bounding box center [103, 103] width 179 height 17
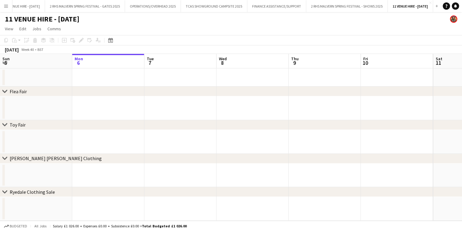
scroll to position [0, 377]
drag, startPoint x: 4, startPoint y: 8, endPoint x: 8, endPoint y: 7, distance: 3.7
click at [4, 8] on button "Menu" at bounding box center [6, 6] width 12 height 12
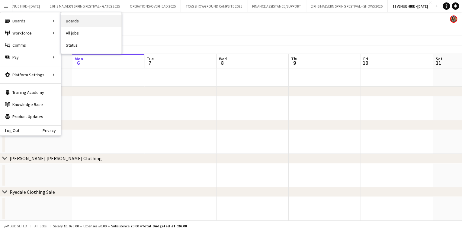
click at [98, 24] on link "Boards" at bounding box center [91, 21] width 60 height 12
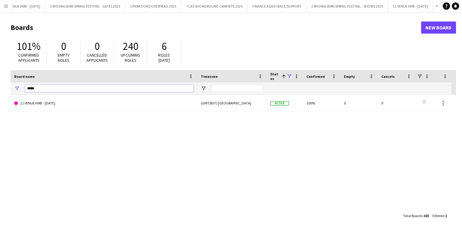
click at [150, 85] on input "*****" at bounding box center [109, 88] width 169 height 7
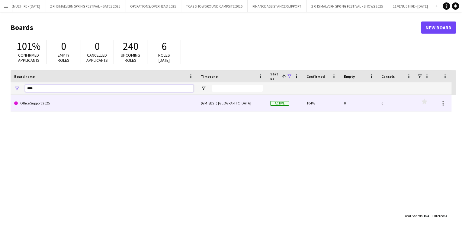
type input "****"
click at [171, 99] on link "Office Support 2025" at bounding box center [103, 103] width 179 height 17
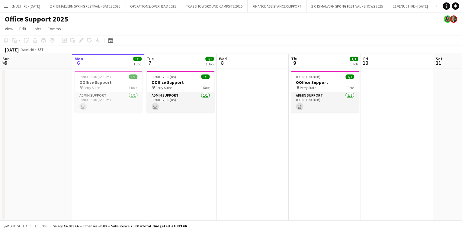
scroll to position [0, 300]
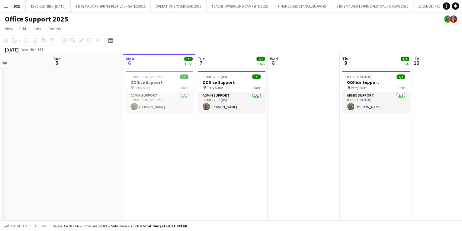
drag, startPoint x: 122, startPoint y: 60, endPoint x: 280, endPoint y: 68, distance: 158.5
click at [382, 57] on app-calendar-viewport "Thu 2 1/1 1 Job Fri 3 Sat 4 Sun 5 Mon 6 1/1 1 Job Tue 7 1/1 1 Job Wed 8 Thu 9 1…" at bounding box center [231, 137] width 462 height 166
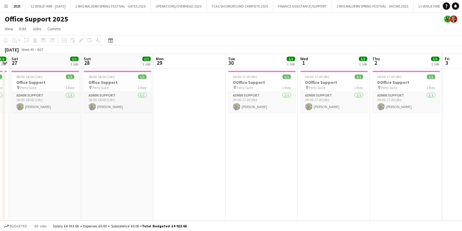
drag, startPoint x: 95, startPoint y: 62, endPoint x: 157, endPoint y: 68, distance: 62.8
click at [416, 90] on app-calendar-viewport "Thu 25 1/1 1 Job Fri 26 1/1 1 Job Sat 27 1/1 1 Job Sun 28 1/1 1 Job Mon 29 Tue …" at bounding box center [231, 137] width 462 height 166
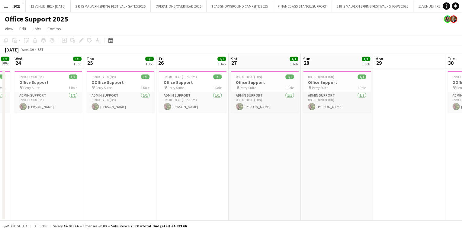
scroll to position [0, 143]
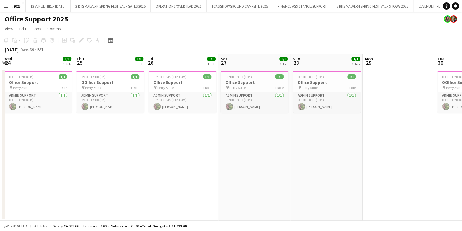
drag, startPoint x: 239, startPoint y: 62, endPoint x: 574, endPoint y: 80, distance: 335.5
click at [462, 80] on html "Menu Boards Boards Boards All jobs Status Workforce Workforce My Workforce Recr…" at bounding box center [231, 115] width 462 height 231
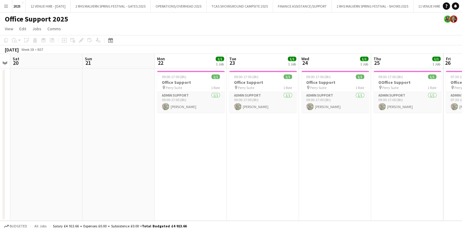
drag, startPoint x: 127, startPoint y: 55, endPoint x: 414, endPoint y: 82, distance: 288.9
click at [414, 82] on app-calendar-viewport "Thu 18 1/1 1 Job Fri 19 Sat 20 Sun 21 Mon 22 1/1 1 Job Tue 23 1/1 1 Job Wed 24 …" at bounding box center [231, 137] width 462 height 166
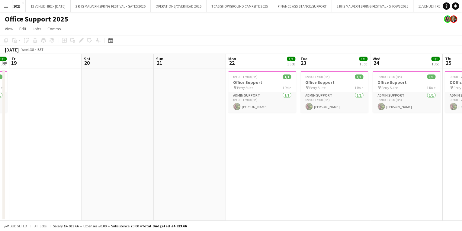
scroll to position [0, 190]
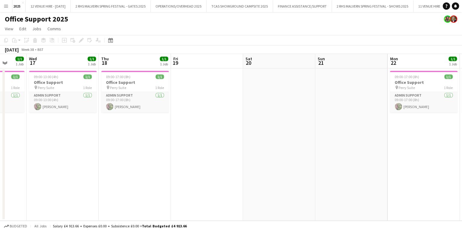
drag, startPoint x: 184, startPoint y: 70, endPoint x: 528, endPoint y: 76, distance: 344.5
click at [462, 76] on html "Menu Boards Boards Boards All jobs Status Workforce Workforce My Workforce Recr…" at bounding box center [231, 115] width 462 height 231
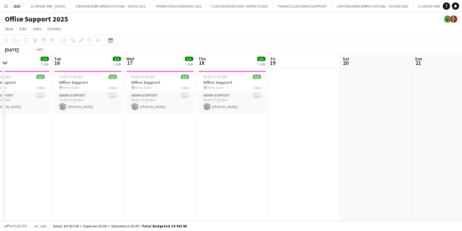
scroll to position [0, 197]
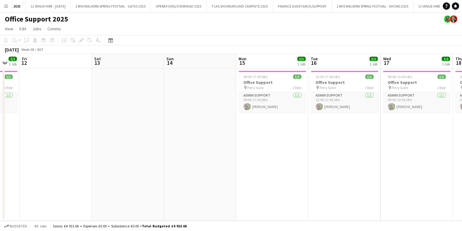
drag, startPoint x: 107, startPoint y: 64, endPoint x: 476, endPoint y: 69, distance: 368.9
click at [462, 69] on html "Menu Boards Boards Boards All jobs Status Workforce Workforce My Workforce Recr…" at bounding box center [231, 115] width 462 height 231
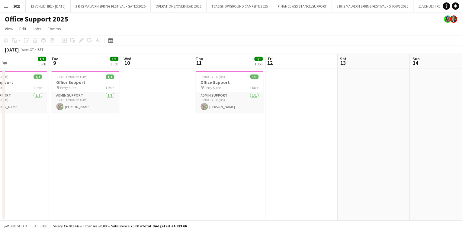
drag, startPoint x: 377, startPoint y: 68, endPoint x: 548, endPoint y: 75, distance: 171.4
click at [462, 75] on html "Menu Boards Boards Boards All jobs Status Workforce Workforce My Workforce Recr…" at bounding box center [231, 115] width 462 height 231
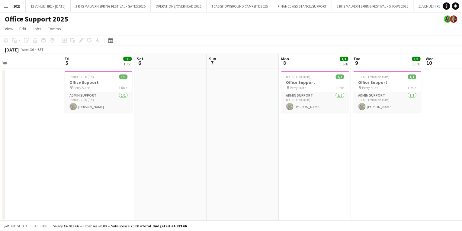
drag, startPoint x: 155, startPoint y: 55, endPoint x: 473, endPoint y: 90, distance: 320.3
click at [462, 90] on html "Menu Boards Boards Boards All jobs Status Workforce Workforce My Workforce Recr…" at bounding box center [231, 115] width 462 height 231
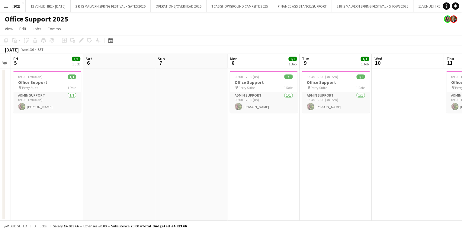
drag, startPoint x: 140, startPoint y: 58, endPoint x: 142, endPoint y: 81, distance: 23.0
click at [89, 92] on app-calendar-viewport "Tue 2 1/1 1 Job Wed 3 1/1 1 Job Thu 4 Fri 5 1/1 1 Job Sat 6 Sun 7 Mon 8 1/1 1 J…" at bounding box center [231, 137] width 462 height 166
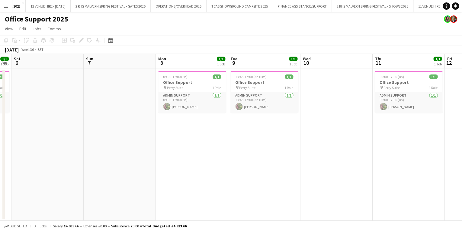
drag, startPoint x: 395, startPoint y: 69, endPoint x: 286, endPoint y: 50, distance: 110.1
click at [115, 51] on app-calendar "Copy Paste Paste Ctrl+V Paste with crew Ctrl+Shift+V Paste linked Job Delete Gr…" at bounding box center [231, 127] width 462 height 185
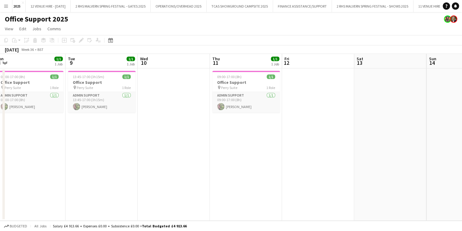
drag, startPoint x: 442, startPoint y: 59, endPoint x: 137, endPoint y: 69, distance: 305.0
click at [137, 69] on app-calendar-viewport "Sat 6 Sun 7 Mon 8 1/1 1 Job Tue 9 1/1 1 Job Wed 10 Thu 11 1/1 1 Job Fri 12 Sat …" at bounding box center [231, 137] width 462 height 166
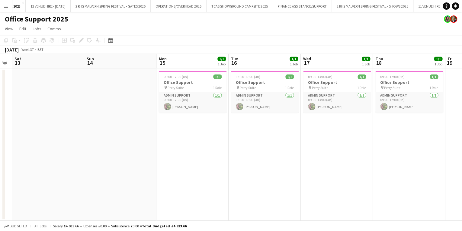
scroll to position [0, 218]
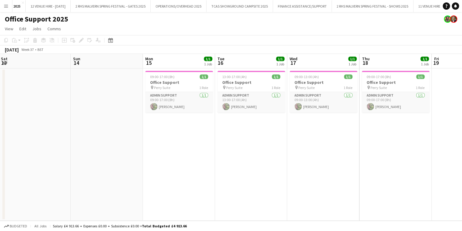
drag, startPoint x: 321, startPoint y: 66, endPoint x: 120, endPoint y: 72, distance: 201.3
click at [110, 75] on app-calendar-viewport "Wed 10 Thu 11 1/1 1 Job Fri 12 Sat 13 Sun 14 Mon 15 1/1 1 Job Tue 16 1/1 1 Job …" at bounding box center [231, 137] width 462 height 166
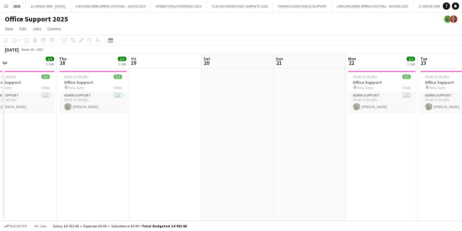
drag, startPoint x: 324, startPoint y: 64, endPoint x: 22, endPoint y: 78, distance: 303.1
click at [22, 78] on app-calendar-viewport "Sun 14 Mon 15 1/1 1 Job Tue 16 1/1 1 Job Wed 17 1/1 1 Job Thu 18 1/1 1 Job Fri …" at bounding box center [231, 137] width 462 height 166
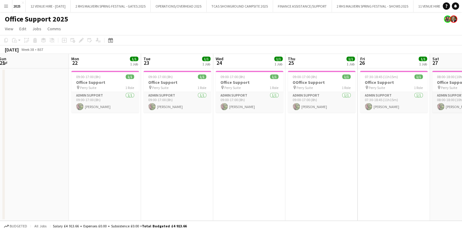
scroll to position [0, 221]
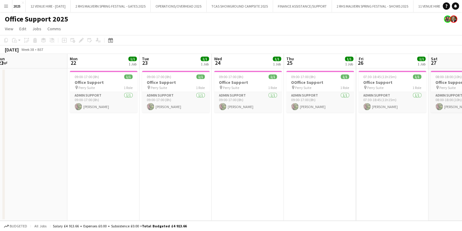
drag, startPoint x: 337, startPoint y: 62, endPoint x: 58, endPoint y: 92, distance: 279.9
click at [58, 92] on app-calendar-viewport "Thu 18 1/1 1 Job Fri 19 Sat 20 Sun 21 Mon 22 1/1 1 Job Tue 23 1/1 1 Job Wed 24 …" at bounding box center [231, 137] width 462 height 166
click at [303, 79] on span "09:00-17:00 (8h)" at bounding box center [303, 76] width 24 height 5
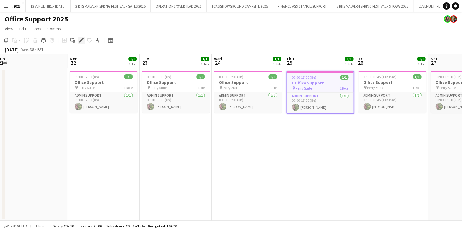
click at [81, 39] on icon "Edit" at bounding box center [81, 40] width 5 height 5
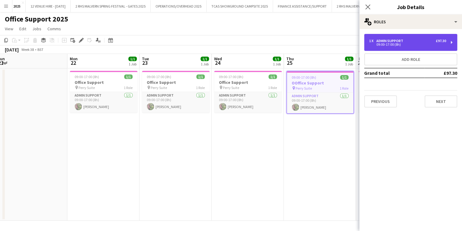
click at [403, 50] on div "1 x Admin Support £97.30 09:00-17:00 (8h)" at bounding box center [410, 42] width 93 height 17
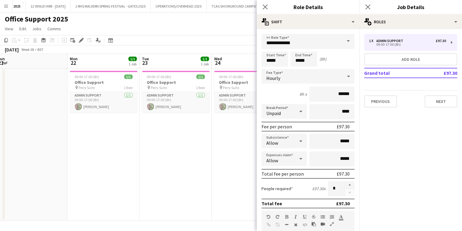
click at [159, 161] on app-date-cell "09:00-17:00 (8h) 1/1 Office Support pin Perry Suite 1 Role Admin Support 1/1 09…" at bounding box center [176, 144] width 72 height 152
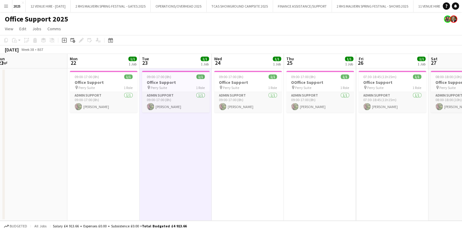
click at [40, 16] on h1 "Office Support 2025" at bounding box center [36, 19] width 63 height 9
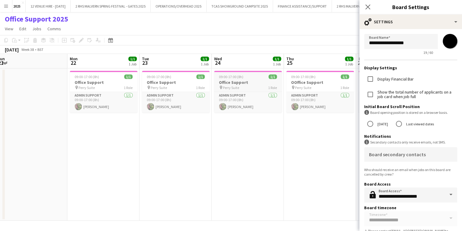
click at [245, 81] on h3 "Office Support" at bounding box center [248, 81] width 68 height 5
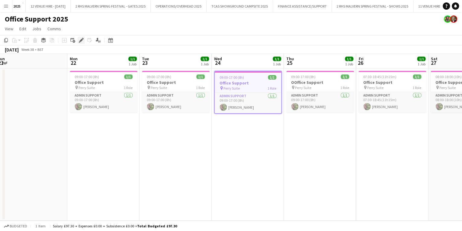
click at [82, 38] on icon "Edit" at bounding box center [81, 40] width 5 height 5
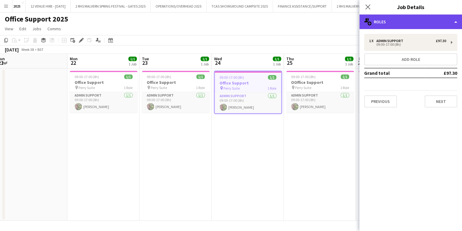
click at [411, 22] on div "multiple-users-add Roles" at bounding box center [411, 22] width 103 height 15
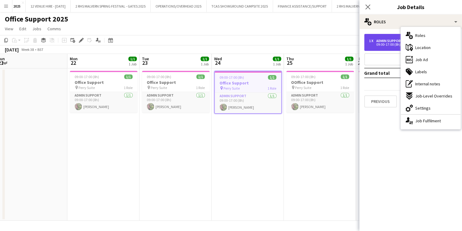
click at [384, 44] on div "09:00-17:00 (8h)" at bounding box center [407, 44] width 77 height 3
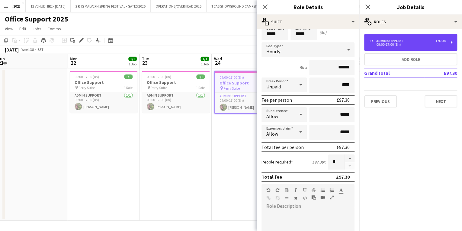
scroll to position [0, 0]
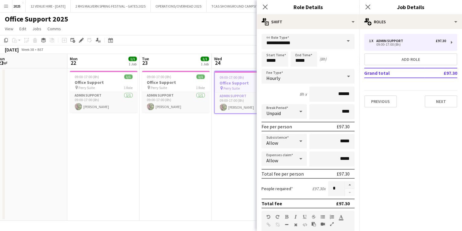
click at [344, 41] on span at bounding box center [348, 41] width 13 height 15
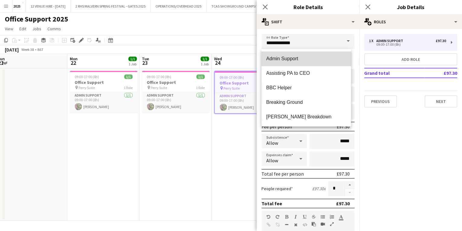
click at [309, 55] on mat-option "Admin Support" at bounding box center [306, 58] width 89 height 15
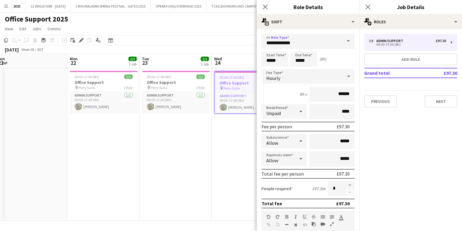
click at [344, 42] on span at bounding box center [348, 41] width 13 height 15
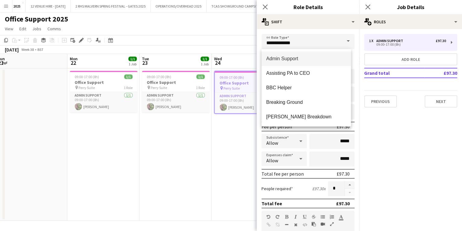
click at [222, 134] on app-date-cell "09:00-17:00 (8h) 1/1 Office Support pin Perry Suite 1 Role Admin Support 1/1 09…" at bounding box center [248, 144] width 72 height 152
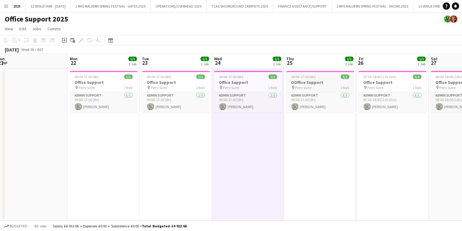
click at [302, 86] on span "Perry Suite" at bounding box center [303, 87] width 16 height 5
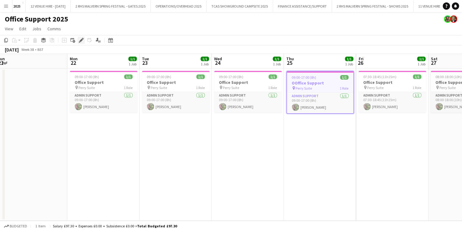
click at [79, 40] on icon "Edit" at bounding box center [81, 40] width 5 height 5
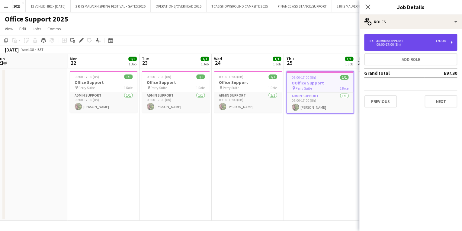
click at [398, 40] on div "Admin Support" at bounding box center [390, 41] width 29 height 4
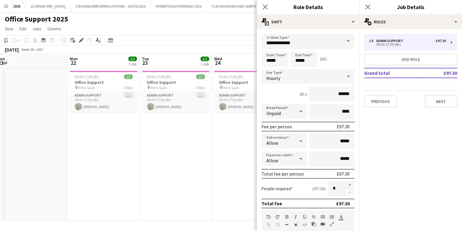
click at [182, 48] on div "September 2025 Week 38 • BST" at bounding box center [231, 49] width 462 height 8
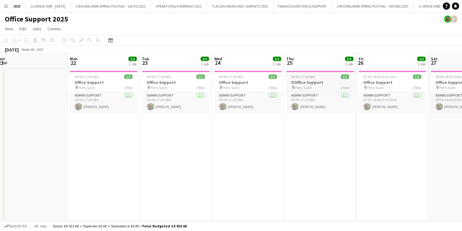
click at [295, 76] on span "09:00-17:00 (8h)" at bounding box center [303, 76] width 24 height 5
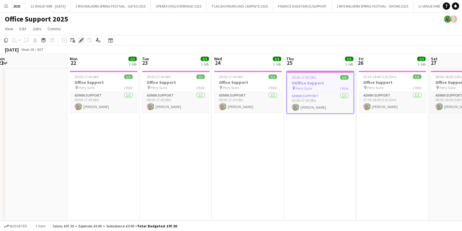
click at [81, 44] on div "Edit" at bounding box center [81, 40] width 7 height 7
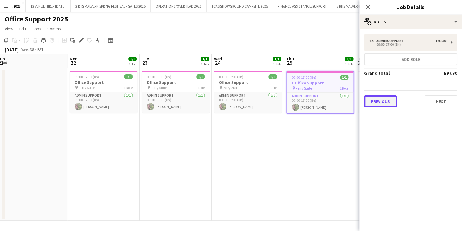
click at [387, 100] on button "Previous" at bounding box center [380, 101] width 33 height 12
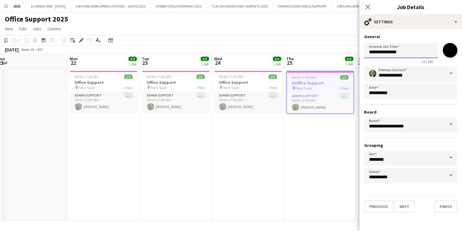
click at [372, 53] on input "**********" at bounding box center [401, 50] width 74 height 15
type input "**********"
click at [449, 205] on button "Finish" at bounding box center [446, 206] width 23 height 12
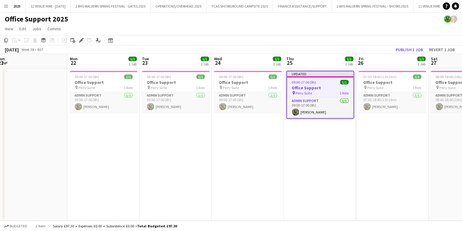
click at [317, 152] on app-date-cell "Updated 09:00-17:00 (8h) 1/1 Office Support pin Perry Suite 1 Role Admin Suppor…" at bounding box center [320, 144] width 72 height 152
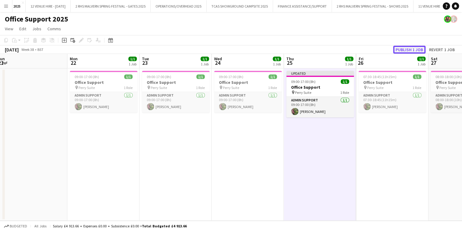
click at [413, 48] on button "Publish 1 job" at bounding box center [409, 50] width 32 height 8
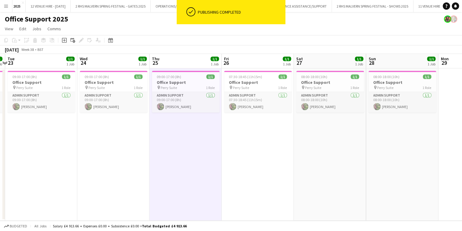
drag, startPoint x: 330, startPoint y: 60, endPoint x: 195, endPoint y: 67, distance: 134.6
click at [195, 67] on app-calendar-viewport "Sat 20 Sun 21 Mon 22 1/1 1 Job Tue 23 1/1 1 Job Wed 24 1/1 1 Job Thu 25 1/1 1 J…" at bounding box center [231, 137] width 462 height 166
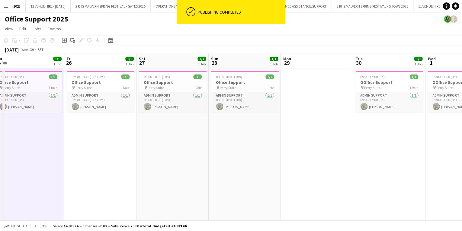
drag, startPoint x: 344, startPoint y: 62, endPoint x: 187, endPoint y: 78, distance: 158.0
click at [187, 78] on app-calendar-viewport "Mon 22 1/1 1 Job Tue 23 1/1 1 Job Wed 24 1/1 1 Job Thu 25 1/1 1 Job Fri 26 1/1 …" at bounding box center [231, 137] width 462 height 166
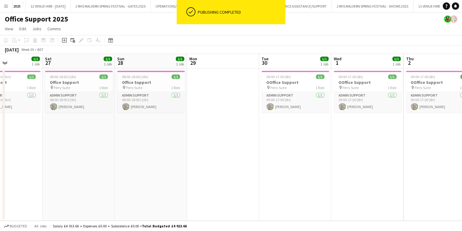
scroll to position [0, 214]
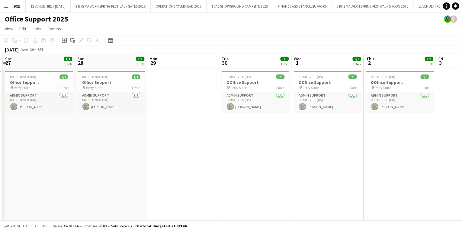
drag, startPoint x: 370, startPoint y: 58, endPoint x: 236, endPoint y: 78, distance: 135.3
click at [236, 78] on app-calendar-viewport "Wed 24 1/1 1 Job Thu 25 1/1 1 Job Fri 26 1/1 1 Job Sat 27 1/1 1 Job Sun 28 1/1 …" at bounding box center [231, 137] width 462 height 166
click at [246, 85] on span "Perry Suite" at bounding box center [239, 87] width 16 height 5
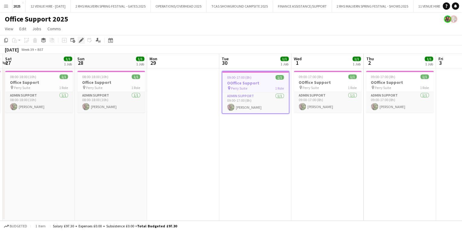
click at [80, 40] on icon "Edit" at bounding box center [81, 40] width 5 height 5
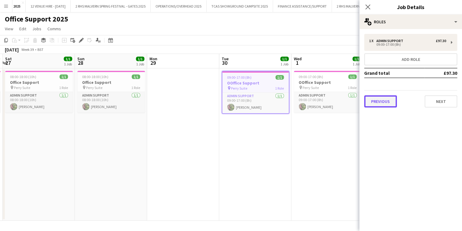
click at [389, 100] on button "Previous" at bounding box center [380, 101] width 33 height 12
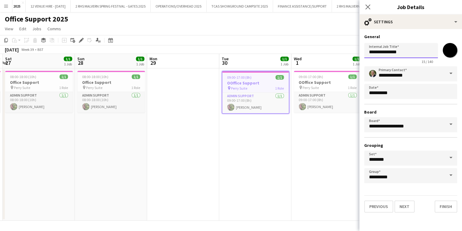
click at [372, 54] on input "**********" at bounding box center [401, 50] width 74 height 15
type input "**********"
click at [450, 202] on button "Finish" at bounding box center [446, 206] width 23 height 12
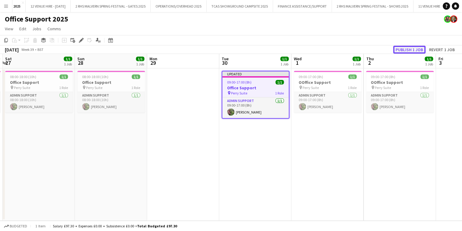
click at [403, 49] on button "Publish 1 job" at bounding box center [409, 50] width 32 height 8
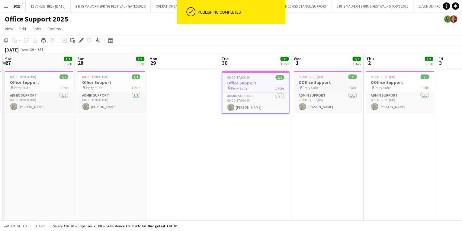
click at [308, 80] on h3 "OOffice Support" at bounding box center [328, 81] width 68 height 5
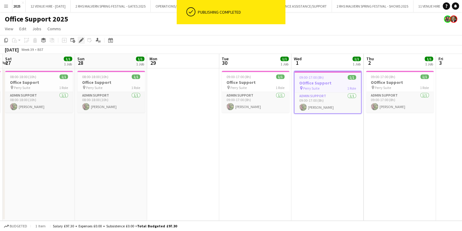
click at [83, 43] on div "Edit" at bounding box center [81, 40] width 7 height 7
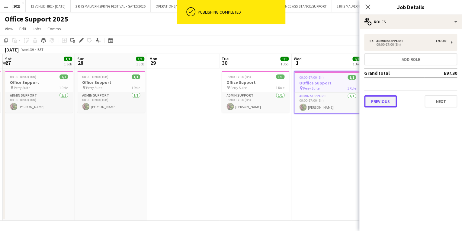
click at [378, 102] on button "Previous" at bounding box center [380, 101] width 33 height 12
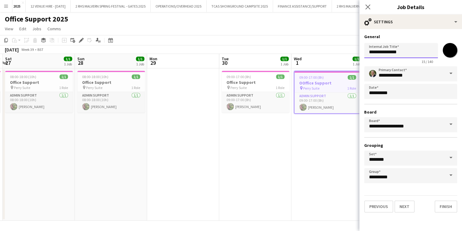
click at [373, 53] on input "**********" at bounding box center [401, 50] width 74 height 15
type input "**********"
click at [448, 205] on button "Finish" at bounding box center [446, 206] width 23 height 12
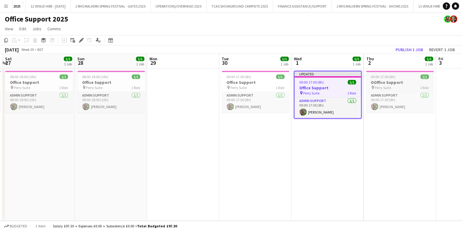
click at [389, 83] on h3 "OOffice Support" at bounding box center [400, 81] width 68 height 5
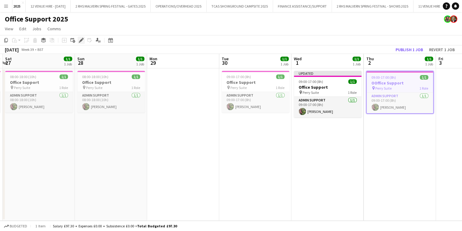
click at [79, 40] on icon "Edit" at bounding box center [81, 40] width 5 height 5
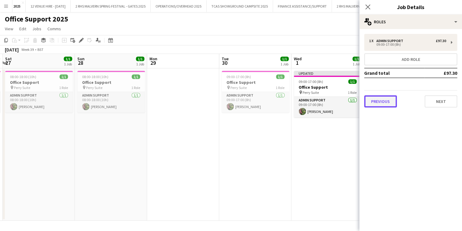
click at [380, 99] on button "Previous" at bounding box center [380, 101] width 33 height 12
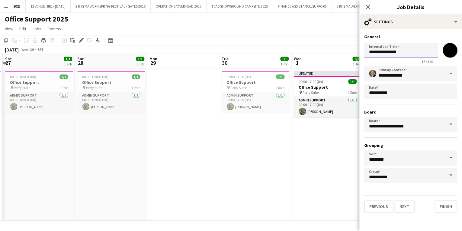
click at [371, 54] on input "**********" at bounding box center [401, 50] width 74 height 15
type input "**********"
click at [337, 167] on app-date-cell "Updated 09:00-17:00 (8h) 1/1 Office Support pin Perry Suite 1 Role Admin Suppor…" at bounding box center [328, 144] width 72 height 152
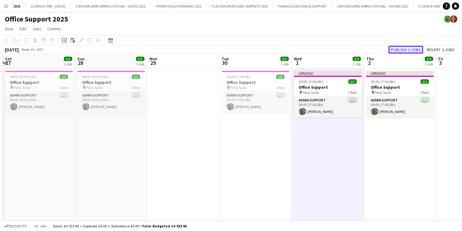
click at [406, 48] on button "Publish 2 jobs" at bounding box center [406, 50] width 35 height 8
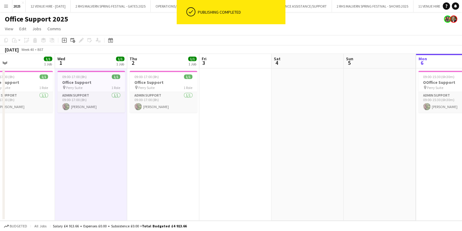
drag, startPoint x: 345, startPoint y: 57, endPoint x: 103, endPoint y: 68, distance: 242.5
click at [103, 68] on app-calendar-viewport "Sun 28 1/1 1 Job Mon 29 Tue 30 1/1 1 Job Wed 1 1/1 1 Job Thu 2 1/1 1 Job Fri 3 …" at bounding box center [231, 137] width 462 height 166
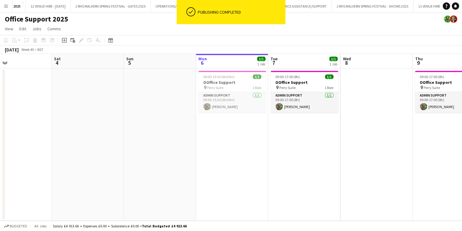
scroll to position [0, 240]
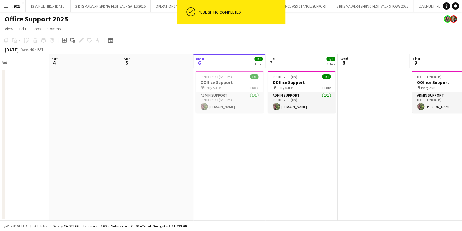
drag, startPoint x: 355, startPoint y: 58, endPoint x: 138, endPoint y: 75, distance: 217.6
click at [138, 75] on app-calendar-viewport "Tue 30 1/1 1 Job Wed 1 1/1 1 Job Thu 2 1/1 1 Job Fri 3 Sat 4 Sun 5 Mon 6 1/1 1 …" at bounding box center [231, 137] width 462 height 166
click at [222, 88] on div "pin Perry Suite 1 Role" at bounding box center [230, 87] width 68 height 5
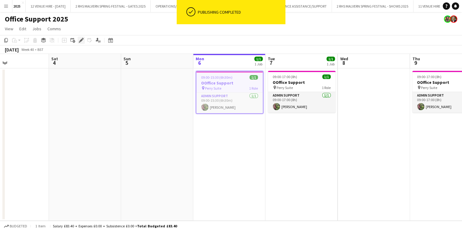
click at [80, 40] on icon "Edit" at bounding box center [81, 40] width 5 height 5
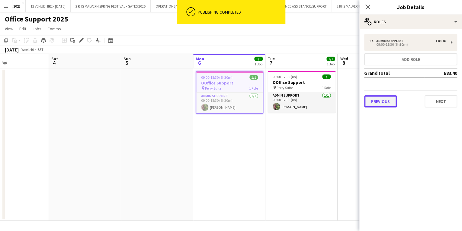
click at [372, 103] on button "Previous" at bounding box center [380, 101] width 33 height 12
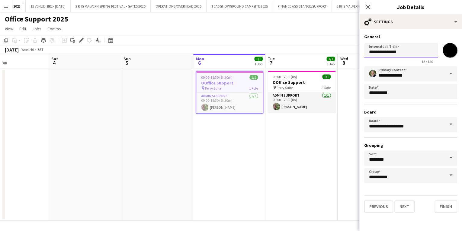
click at [370, 51] on input "**********" at bounding box center [401, 50] width 74 height 15
click at [373, 52] on input "**********" at bounding box center [401, 50] width 74 height 15
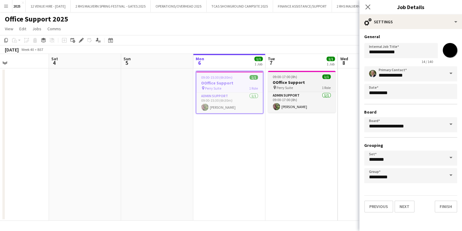
click at [298, 81] on h3 "OOffice Support" at bounding box center [302, 81] width 68 height 5
type input "**********"
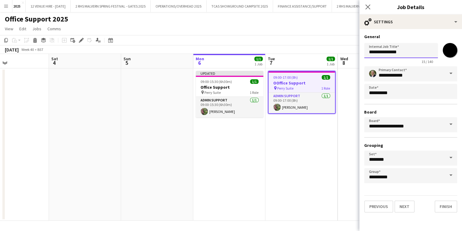
click at [372, 52] on input "**********" at bounding box center [401, 50] width 74 height 15
type input "**********"
click at [315, 55] on app-board-header-date "Tue 7 1/1 1 Job" at bounding box center [302, 61] width 72 height 15
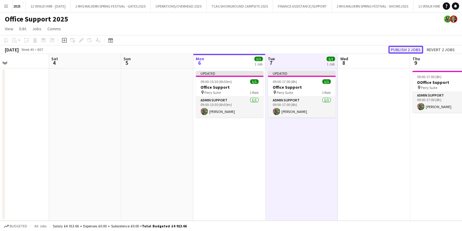
click at [404, 48] on button "Publish 2 jobs" at bounding box center [406, 50] width 35 height 8
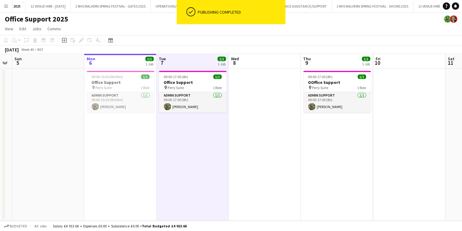
scroll to position [0, 180]
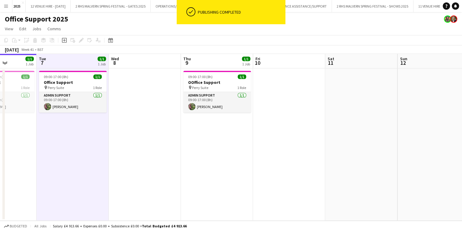
drag, startPoint x: 350, startPoint y: 58, endPoint x: 123, endPoint y: 60, distance: 226.6
click at [123, 60] on app-calendar-viewport "Sat 4 Sun 5 Mon 6 1/1 1 Job Tue 7 1/1 1 Job Wed 8 Thu 9 1/1 1 Job Fri 10 Sat 11…" at bounding box center [231, 137] width 462 height 166
click at [202, 79] on app-job-card "09:00-17:00 (8h) 1/1 OOffice Support pin Perry Suite 1 Role Admin Support 1/1 0…" at bounding box center [217, 92] width 68 height 42
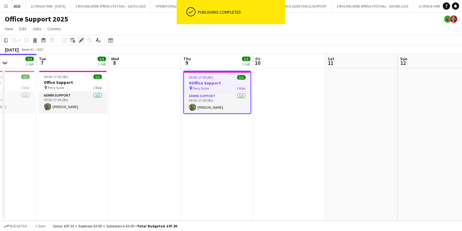
click at [81, 41] on icon at bounding box center [80, 40] width 3 height 3
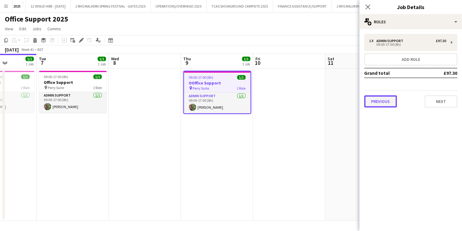
click at [369, 97] on button "Previous" at bounding box center [380, 101] width 33 height 12
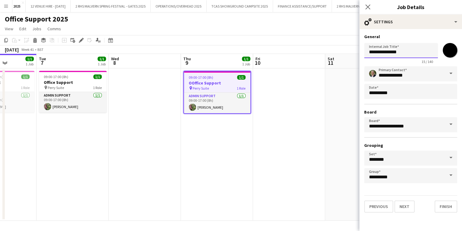
click at [372, 53] on input "**********" at bounding box center [401, 50] width 74 height 15
type input "**********"
click at [329, 137] on app-date-cell at bounding box center [361, 144] width 72 height 152
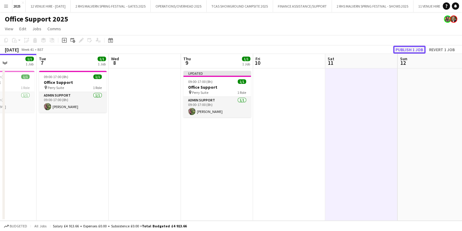
click at [402, 52] on button "Publish 1 job" at bounding box center [409, 50] width 32 height 8
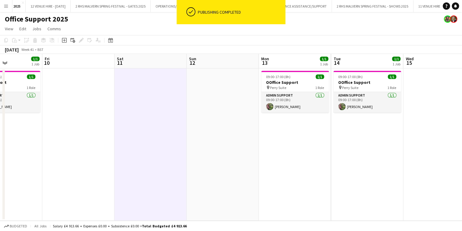
scroll to position [0, 283]
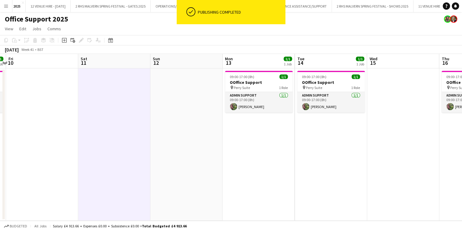
drag, startPoint x: 350, startPoint y: 58, endPoint x: 105, endPoint y: 63, distance: 244.4
click at [103, 63] on app-calendar-viewport "Mon 6 1/1 1 Job Tue 7 1/1 1 Job Wed 8 Thu 9 1/1 1 Job Fri 10 Sat 11 Sun 12 Mon …" at bounding box center [231, 137] width 462 height 166
click at [238, 78] on span "09:00-17:00 (8h)" at bounding box center [242, 76] width 24 height 5
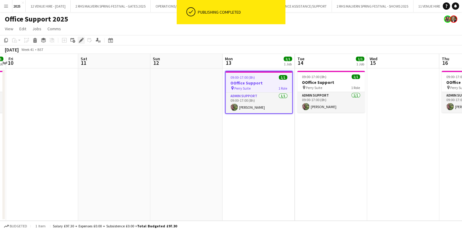
click at [79, 39] on icon "Edit" at bounding box center [81, 40] width 5 height 5
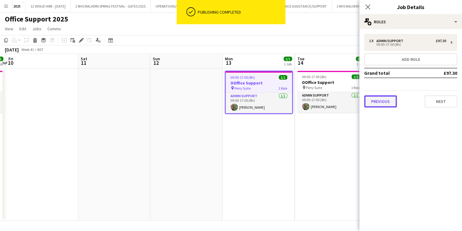
click at [373, 103] on button "Previous" at bounding box center [380, 101] width 33 height 12
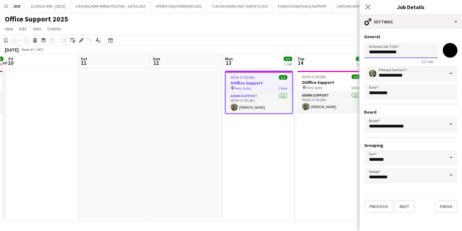
click at [372, 53] on input "**********" at bounding box center [401, 50] width 74 height 15
click at [328, 85] on div "pin Perry Suite 1 Role" at bounding box center [331, 87] width 68 height 5
type input "**********"
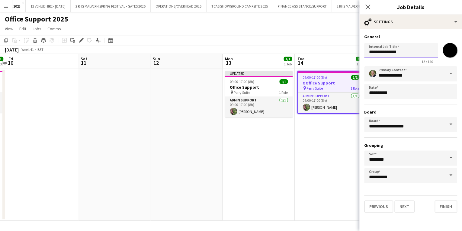
click at [372, 55] on input "**********" at bounding box center [401, 50] width 74 height 15
type input "**********"
click at [331, 137] on app-date-cell "09:00-17:00 (8h) 1/1 OOffice Support pin Perry Suite 1 Role Admin Support 1/1 0…" at bounding box center [331, 144] width 72 height 152
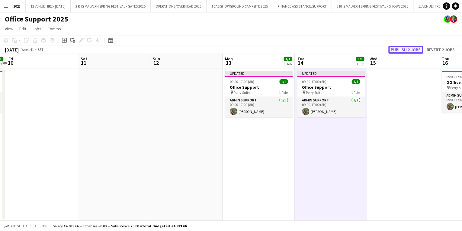
click at [405, 52] on button "Publish 2 jobs" at bounding box center [406, 50] width 35 height 8
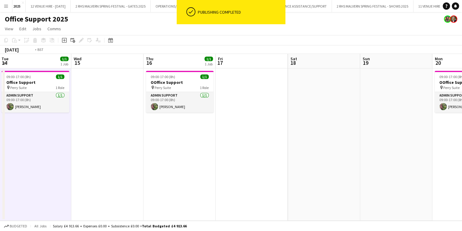
scroll to position [0, 239]
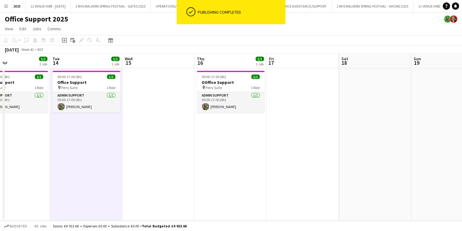
drag, startPoint x: 389, startPoint y: 57, endPoint x: 145, endPoint y: 61, distance: 243.2
click at [145, 61] on app-calendar-viewport "Fri 10 Sat 11 Sun 12 Mon 13 1/1 1 Job Tue 14 1/1 1 Job Wed 15 Thu 16 1/1 1 Job …" at bounding box center [231, 137] width 462 height 166
click at [206, 82] on h3 "OOffice Support" at bounding box center [231, 81] width 68 height 5
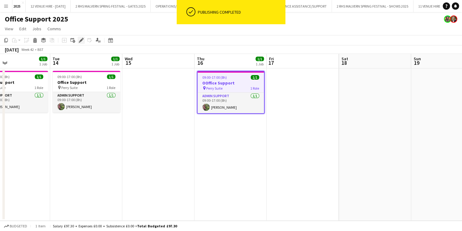
click at [79, 39] on icon "Edit" at bounding box center [81, 40] width 5 height 5
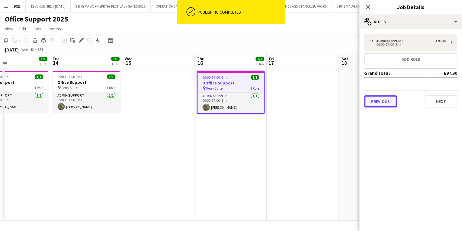
click at [379, 98] on button "Previous" at bounding box center [380, 101] width 33 height 12
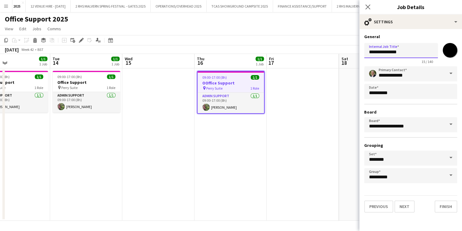
click at [371, 53] on input "**********" at bounding box center [401, 50] width 74 height 15
type input "**********"
click at [334, 143] on app-date-cell at bounding box center [303, 144] width 72 height 152
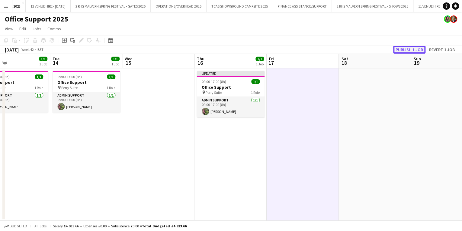
click at [401, 51] on button "Publish 1 job" at bounding box center [409, 50] width 32 height 8
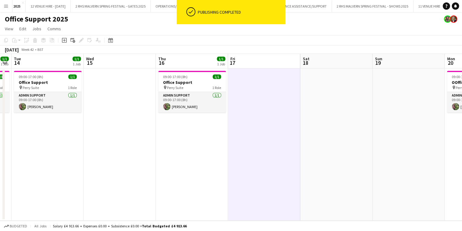
scroll to position [0, 229]
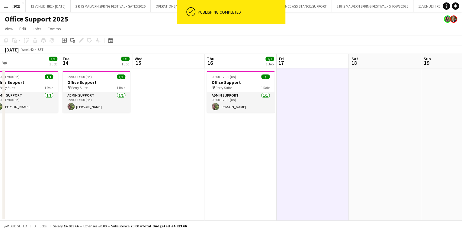
drag, startPoint x: 342, startPoint y: 60, endPoint x: 63, endPoint y: 54, distance: 278.9
click at [63, 54] on app-calendar-viewport "Fri 10 Sat 11 Sun 12 Mon 13 1/1 1 Job Tue 14 1/1 1 Job Wed 15 Thu 16 1/1 1 Job …" at bounding box center [231, 137] width 462 height 166
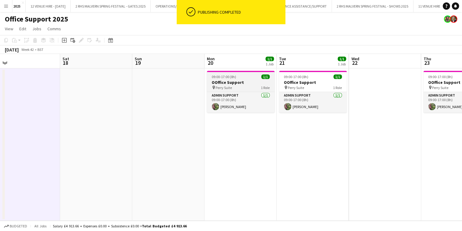
click at [227, 82] on h3 "OOffice Support" at bounding box center [241, 81] width 68 height 5
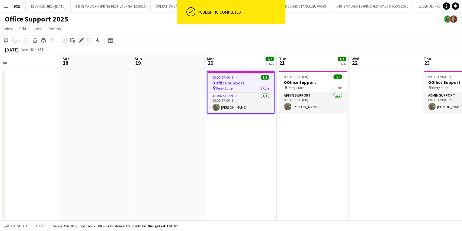
click at [82, 39] on icon at bounding box center [80, 40] width 3 height 3
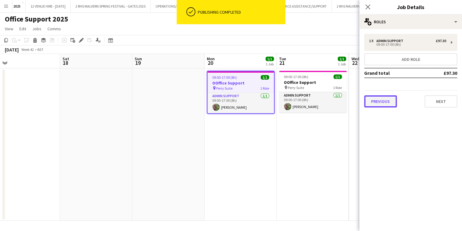
click at [379, 100] on button "Previous" at bounding box center [380, 101] width 33 height 12
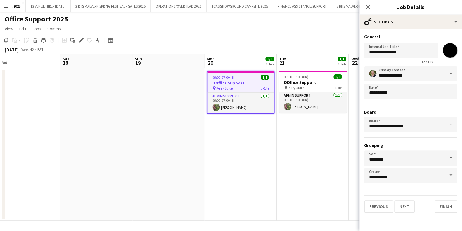
click at [373, 54] on input "**********" at bounding box center [401, 50] width 74 height 15
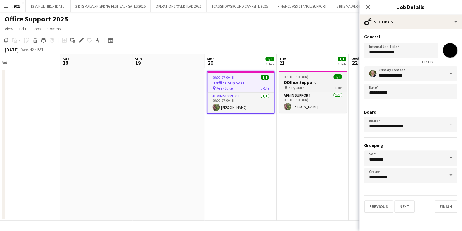
click at [302, 79] on app-job-card "09:00-17:00 (8h) 1/1 OOffice Support pin Perry Suite 1 Role Admin Support 1/1 0…" at bounding box center [313, 92] width 68 height 42
type input "**********"
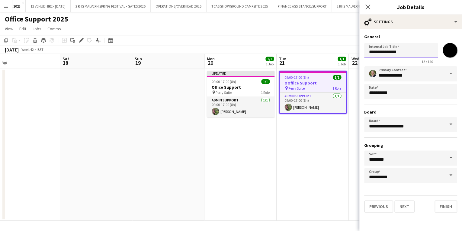
click at [370, 53] on input "**********" at bounding box center [401, 50] width 74 height 15
click at [372, 53] on input "**********" at bounding box center [401, 50] width 74 height 15
type input "**********"
click at [283, 147] on app-date-cell "09:00-17:00 (8h) 1/1 OOffice Support pin Perry Suite 1 Role Admin Support 1/1 0…" at bounding box center [313, 144] width 72 height 152
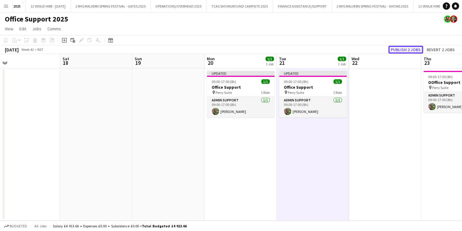
click at [400, 50] on button "Publish 2 jobs" at bounding box center [406, 50] width 35 height 8
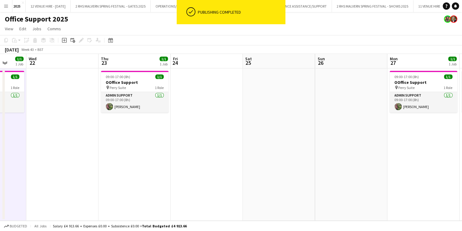
drag, startPoint x: 383, startPoint y: 58, endPoint x: 58, endPoint y: 73, distance: 325.1
click at [59, 73] on app-calendar-viewport "Sat 18 Sun 19 Mon 20 1/1 1 Job Tue 21 1/1 1 Job Wed 22 Thu 23 1/1 1 Job Fri 24 …" at bounding box center [231, 137] width 462 height 166
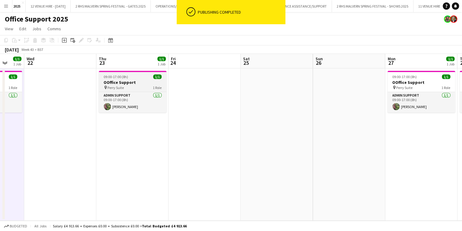
click at [105, 86] on icon at bounding box center [105, 87] width 2 height 4
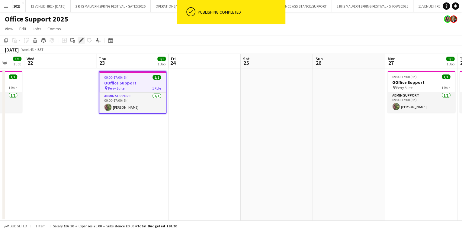
click at [80, 39] on icon "Edit" at bounding box center [81, 40] width 5 height 5
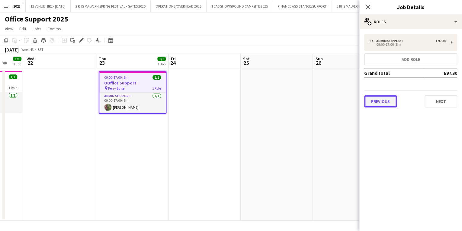
click at [383, 102] on button "Previous" at bounding box center [380, 101] width 33 height 12
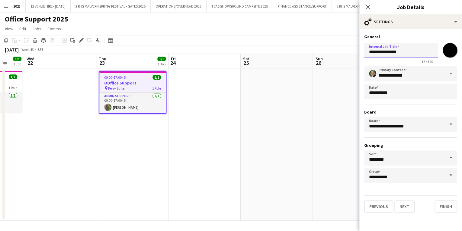
click at [373, 53] on input "**********" at bounding box center [401, 50] width 74 height 15
type input "**********"
click at [240, 100] on app-date-cell at bounding box center [205, 144] width 72 height 152
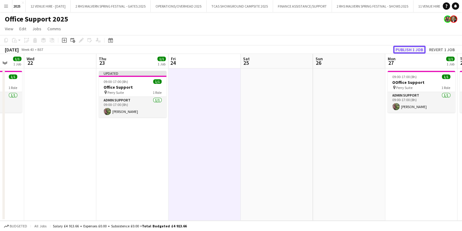
click at [410, 48] on button "Publish 1 job" at bounding box center [409, 50] width 32 height 8
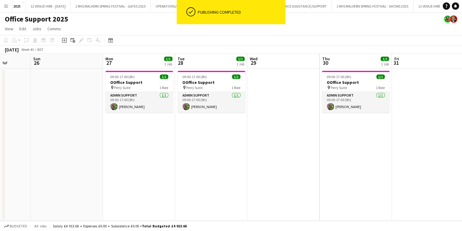
scroll to position [0, 215]
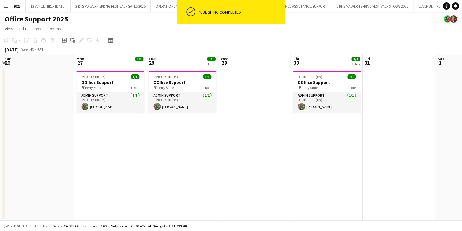
drag, startPoint x: 312, startPoint y: 57, endPoint x: 5, endPoint y: 65, distance: 306.4
click at [0, 66] on html "ok-circled Publishing completed Menu Boards Boards Boards All jobs Status Workf…" at bounding box center [231, 115] width 462 height 231
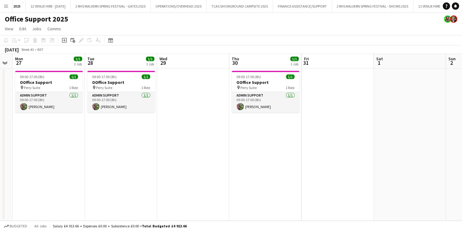
scroll to position [0, 279]
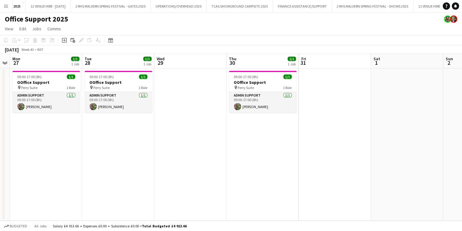
drag, startPoint x: 122, startPoint y: 64, endPoint x: 58, endPoint y: 61, distance: 64.1
click at [58, 61] on app-calendar-viewport "Thu 23 1/1 1 Job Fri 24 Sat 25 Sun 26 Mon 27 1/1 1 Job Tue 28 1/1 1 Job Wed 29 …" at bounding box center [231, 137] width 462 height 166
click at [47, 77] on div "09:00-17:00 (8h) 1/1" at bounding box center [46, 76] width 68 height 5
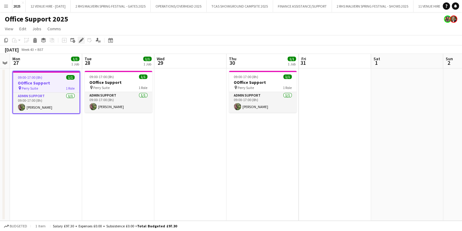
click at [79, 39] on icon "Edit" at bounding box center [81, 40] width 5 height 5
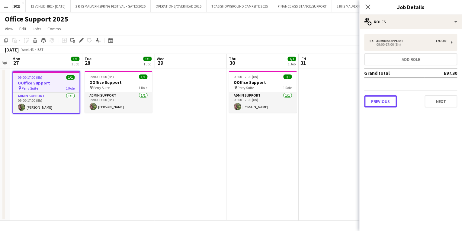
click at [380, 98] on button "Previous" at bounding box center [380, 101] width 33 height 12
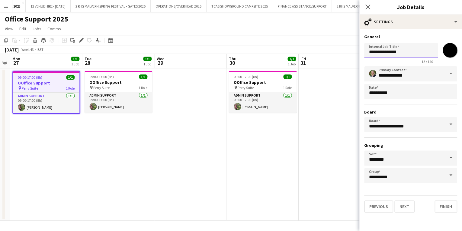
click at [372, 54] on input "**********" at bounding box center [401, 50] width 74 height 15
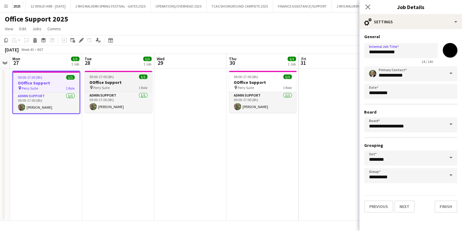
click at [111, 81] on h3 "OOffice Support" at bounding box center [119, 81] width 68 height 5
type input "**********"
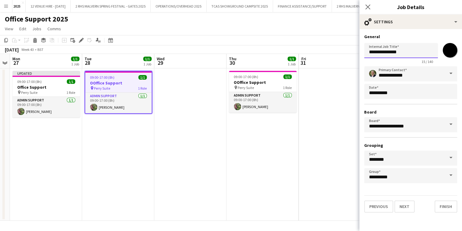
click at [372, 52] on input "**********" at bounding box center [401, 50] width 74 height 15
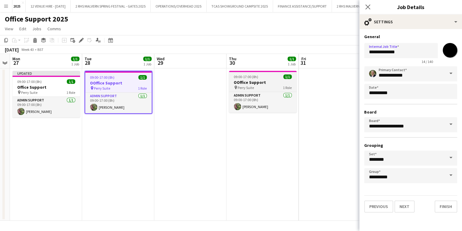
click at [246, 83] on h3 "OOffice Support" at bounding box center [263, 81] width 68 height 5
type input "**********"
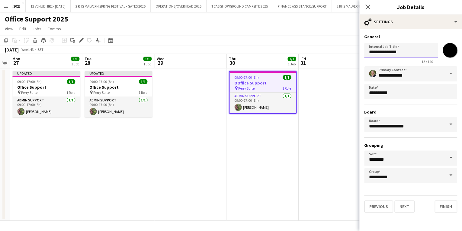
click at [373, 53] on input "**********" at bounding box center [401, 50] width 74 height 15
type input "**********"
click at [318, 138] on app-date-cell at bounding box center [335, 144] width 72 height 152
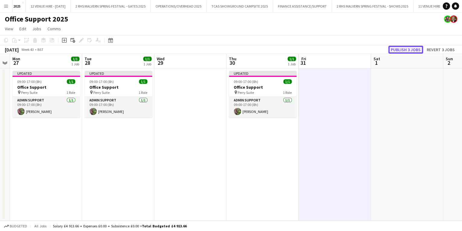
click at [401, 47] on button "Publish 3 jobs" at bounding box center [406, 50] width 35 height 8
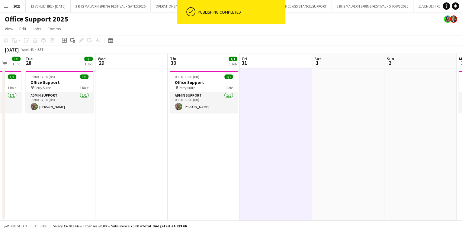
drag, startPoint x: 291, startPoint y: 61, endPoint x: 158, endPoint y: 62, distance: 132.6
click at [158, 62] on app-calendar-viewport "Sat 25 Sun 26 Mon 27 1/1 1 Job Tue 28 1/1 1 Job Wed 29 Thu 30 1/1 1 Job Fri 31 …" at bounding box center [231, 137] width 462 height 166
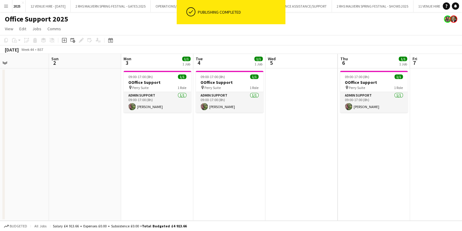
drag, startPoint x: 375, startPoint y: 65, endPoint x: 184, endPoint y: 75, distance: 191.2
click at [184, 75] on app-calendar-viewport "Wed 29 Thu 30 1/1 1 Job Fri 31 Sat 1 Sun 2 Mon 3 1/1 1 Job Tue 4 1/1 1 Job Wed …" at bounding box center [231, 137] width 462 height 166
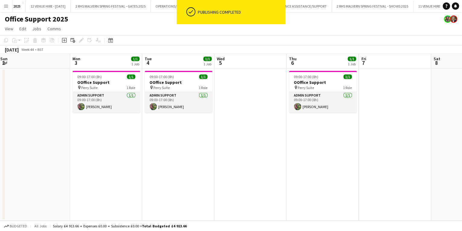
scroll to position [0, 232]
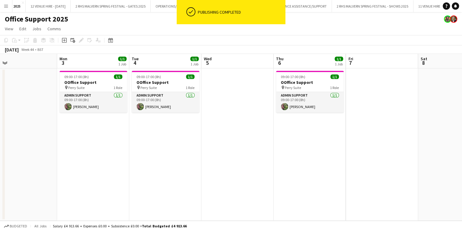
drag, startPoint x: 276, startPoint y: 68, endPoint x: 211, endPoint y: 68, distance: 64.0
click at [211, 68] on app-calendar-viewport "Thu 30 1/1 1 Job Fri 31 Sat 1 Sun 2 Mon 3 1/1 1 Job Tue 4 1/1 1 Job Wed 5 Thu 6…" at bounding box center [231, 137] width 462 height 166
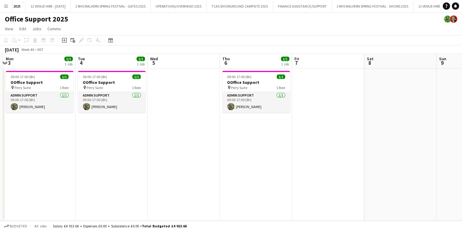
scroll to position [0, 211]
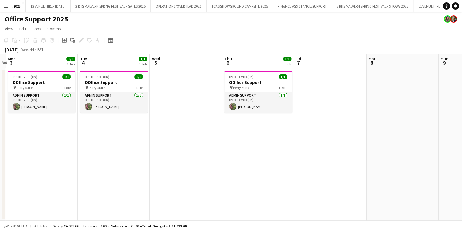
drag, startPoint x: 176, startPoint y: 63, endPoint x: 124, endPoint y: 63, distance: 51.7
click at [124, 63] on app-calendar-viewport "Fri 31 Sat 1 Sun 2 Mon 3 1/1 1 Job Tue 4 1/1 1 Job Wed 5 Thu 6 1/1 1 Job Fri 7 …" at bounding box center [231, 137] width 462 height 166
click at [34, 81] on h3 "OOffice Support" at bounding box center [42, 81] width 68 height 5
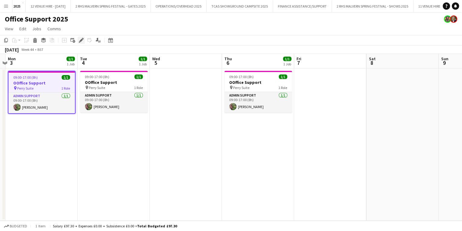
click at [81, 39] on icon "Edit" at bounding box center [81, 40] width 5 height 5
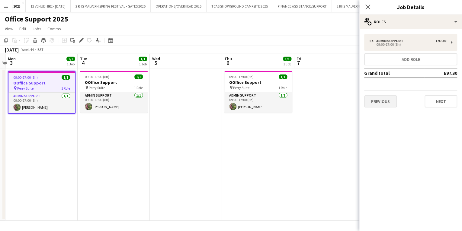
click at [376, 97] on div "Previous Next" at bounding box center [410, 98] width 93 height 17
click at [385, 102] on button "Previous" at bounding box center [380, 101] width 33 height 12
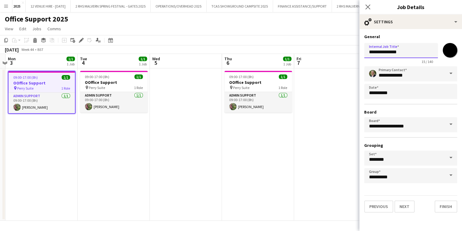
click at [373, 55] on input "**********" at bounding box center [401, 50] width 74 height 15
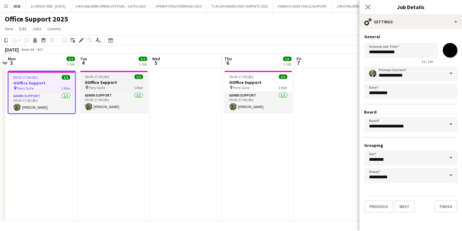
click at [113, 81] on h3 "OOffice Support" at bounding box center [114, 81] width 68 height 5
type input "**********"
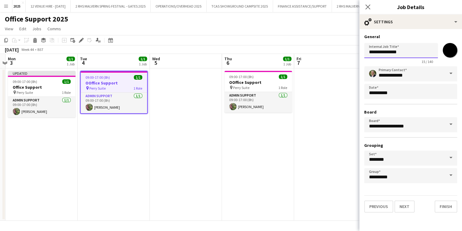
click at [373, 53] on input "**********" at bounding box center [401, 50] width 74 height 15
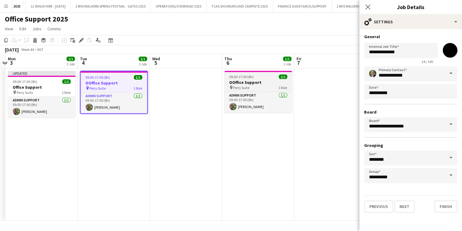
click at [241, 82] on h3 "OOffice Support" at bounding box center [258, 81] width 68 height 5
type input "**********"
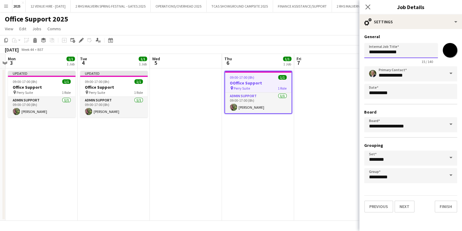
click at [372, 54] on input "**********" at bounding box center [401, 50] width 74 height 15
type input "**********"
click at [277, 144] on app-date-cell "09:00-17:00 (8h) 1/1 OOffice Support pin Perry Suite 1 Role Admin Support 1/1 0…" at bounding box center [258, 144] width 72 height 152
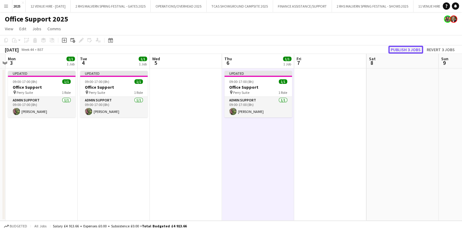
click at [416, 47] on button "Publish 3 jobs" at bounding box center [406, 50] width 35 height 8
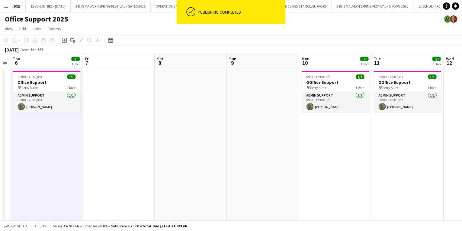
drag, startPoint x: 369, startPoint y: 69, endPoint x: 167, endPoint y: 62, distance: 202.5
click at [167, 62] on app-calendar-viewport "Sun 2 Mon 3 1/1 1 Job Tue 4 1/1 1 Job Wed 5 Thu 6 1/1 1 Job Fri 7 Sat 8 Sun 9 M…" at bounding box center [231, 137] width 462 height 166
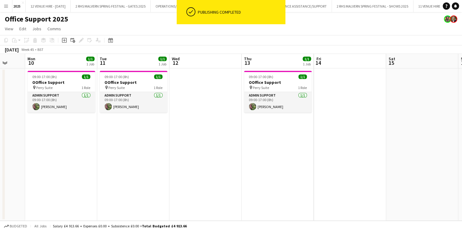
drag, startPoint x: 387, startPoint y: 68, endPoint x: 113, endPoint y: 65, distance: 273.7
click at [113, 66] on app-calendar-viewport "Thu 6 1/1 1 Job Fri 7 Sat 8 Sun 9 Mon 10 1/1 1 Job Tue 11 1/1 1 Job Wed 12 Thu …" at bounding box center [231, 137] width 462 height 166
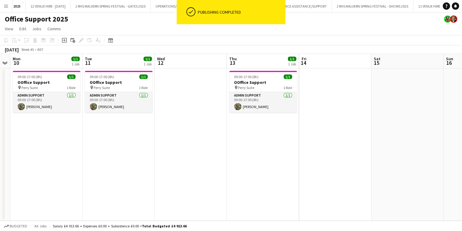
scroll to position [0, 281]
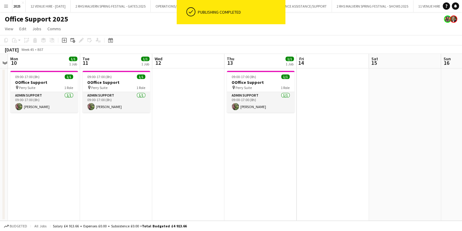
drag, startPoint x: 369, startPoint y: 65, endPoint x: 352, endPoint y: 68, distance: 17.1
click at [352, 68] on app-calendar-viewport "Thu 6 1/1 1 Job Fri 7 Sat 8 Sun 9 Mon 10 1/1 1 Job Tue 11 1/1 1 Job Wed 12 Thu …" at bounding box center [231, 137] width 462 height 166
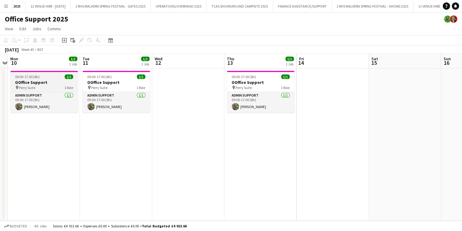
click at [26, 81] on h3 "OOffice Support" at bounding box center [44, 81] width 68 height 5
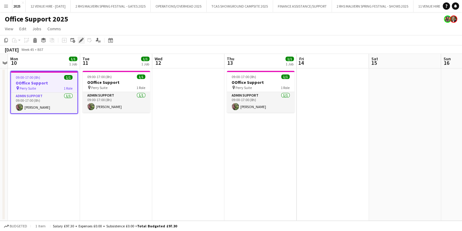
click at [81, 40] on icon at bounding box center [80, 40] width 3 height 3
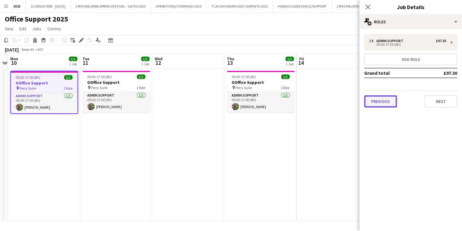
click at [385, 105] on button "Previous" at bounding box center [380, 101] width 33 height 12
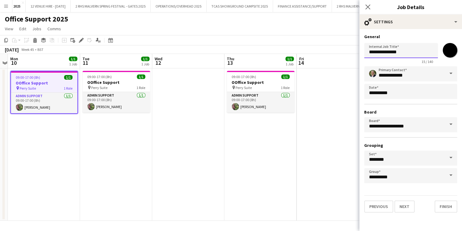
click at [371, 53] on input "**********" at bounding box center [401, 50] width 74 height 15
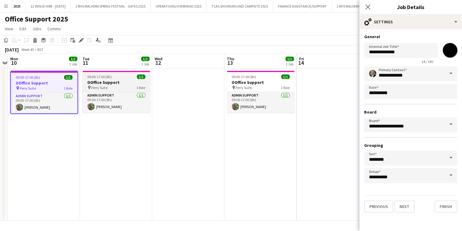
click at [102, 81] on h3 "OOffice Support" at bounding box center [116, 81] width 68 height 5
type input "**********"
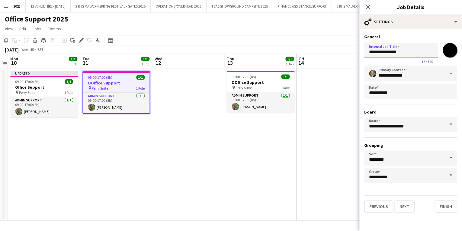
click at [372, 53] on input "**********" at bounding box center [401, 50] width 74 height 15
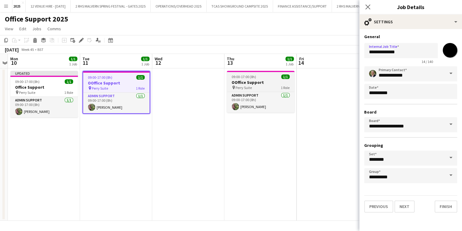
click at [243, 80] on h3 "OOffice Support" at bounding box center [261, 81] width 68 height 5
type input "**********"
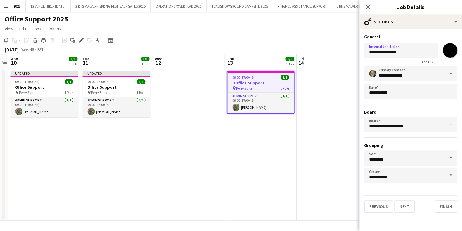
click at [372, 53] on input "**********" at bounding box center [401, 50] width 74 height 15
type input "**********"
click at [324, 163] on app-date-cell at bounding box center [333, 144] width 72 height 152
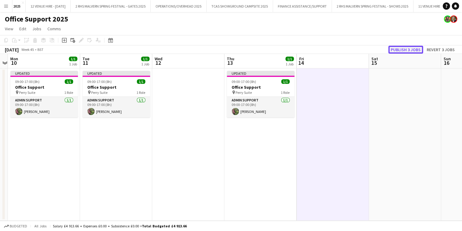
click at [414, 47] on button "Publish 3 jobs" at bounding box center [406, 50] width 35 height 8
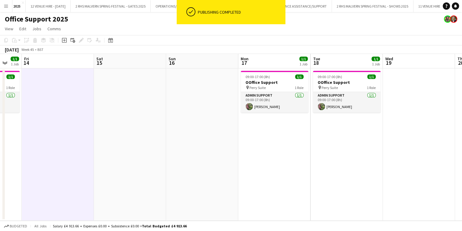
drag, startPoint x: 321, startPoint y: 65, endPoint x: 69, endPoint y: 55, distance: 252.8
click at [69, 55] on app-calendar-viewport "Mon 10 1/1 1 Job Tue 11 1/1 1 Job Wed 12 Thu 13 1/1 1 Job Fri 14 Sat 15 Sun 16 …" at bounding box center [231, 137] width 462 height 166
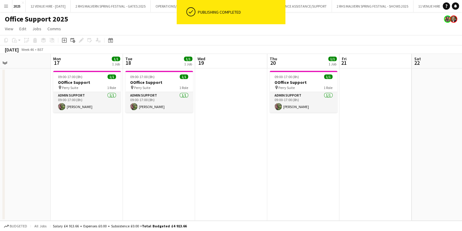
drag, startPoint x: 356, startPoint y: 65, endPoint x: 176, endPoint y: 58, distance: 180.2
click at [176, 58] on app-calendar-viewport "Fri 14 Sat 15 Sun 16 Mon 17 1/1 1 Job Tue 18 1/1 1 Job Wed 19 Thu 20 1/1 1 Job …" at bounding box center [231, 137] width 462 height 166
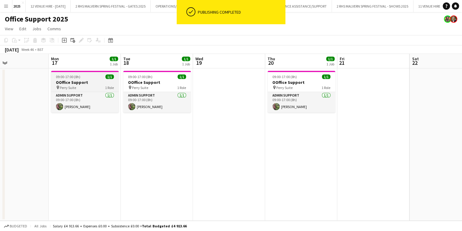
click at [70, 79] on span "09:00-17:00 (8h)" at bounding box center [68, 76] width 24 height 5
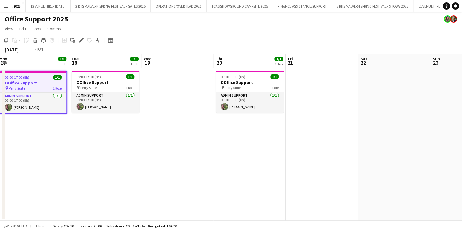
scroll to position [0, 220]
drag, startPoint x: 150, startPoint y: 58, endPoint x: 98, endPoint y: 58, distance: 52.3
click at [98, 58] on app-calendar-viewport "Fri 14 Sat 15 Sun 16 Mon 17 1/1 1 Job Tue 18 1/1 1 Job Wed 19 Thu 20 1/1 1 Job …" at bounding box center [231, 137] width 462 height 166
click at [81, 35] on app-toolbar "Copy Paste Paste Ctrl+V Paste with crew Ctrl+Shift+V Paste linked Job Delete Gr…" at bounding box center [231, 40] width 462 height 10
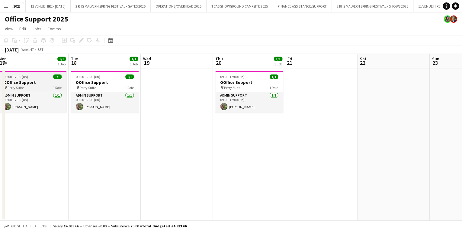
click at [39, 82] on h3 "OOffice Support" at bounding box center [33, 81] width 68 height 5
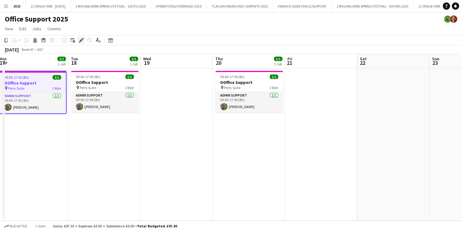
click at [79, 39] on icon "Edit" at bounding box center [81, 40] width 5 height 5
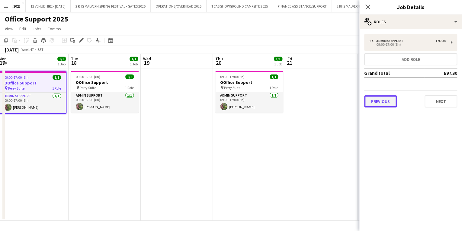
click at [385, 97] on button "Previous" at bounding box center [380, 101] width 33 height 12
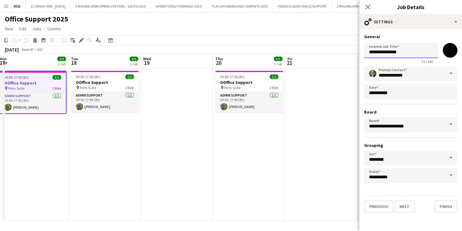
click at [373, 53] on input "**********" at bounding box center [401, 50] width 74 height 15
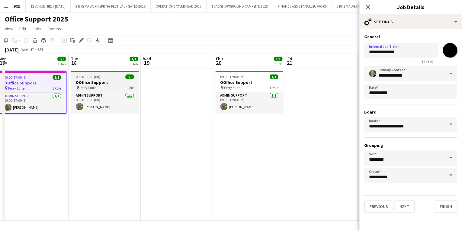
click at [105, 73] on app-job-card "09:00-17:00 (8h) 1/1 OOffice Support pin Perry Suite 1 Role Admin Support 1/1 0…" at bounding box center [105, 92] width 68 height 42
type input "**********"
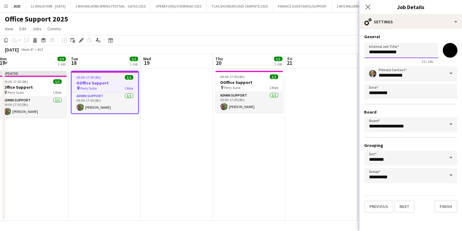
click at [372, 51] on input "**********" at bounding box center [401, 50] width 74 height 15
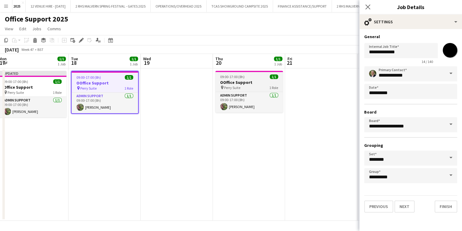
click at [243, 82] on h3 "OOffice Support" at bounding box center [249, 81] width 68 height 5
type input "**********"
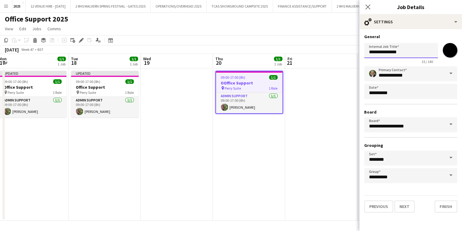
click at [372, 52] on input "**********" at bounding box center [401, 50] width 74 height 15
type input "**********"
click at [317, 100] on app-date-cell at bounding box center [321, 144] width 72 height 152
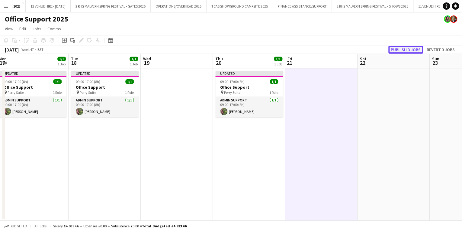
click at [411, 48] on button "Publish 3 jobs" at bounding box center [406, 50] width 35 height 8
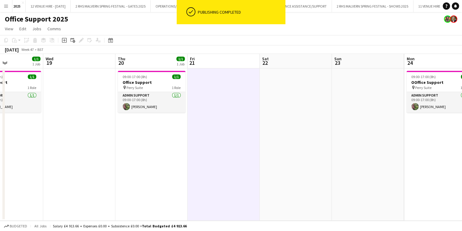
drag, startPoint x: 369, startPoint y: 62, endPoint x: 127, endPoint y: 63, distance: 242.0
click at [127, 63] on app-calendar-viewport "Sun 16 Mon 17 1/1 1 Job Tue 18 1/1 1 Job Wed 19 Thu 20 1/1 1 Job Fri 21 Sat 22 …" at bounding box center [231, 137] width 462 height 166
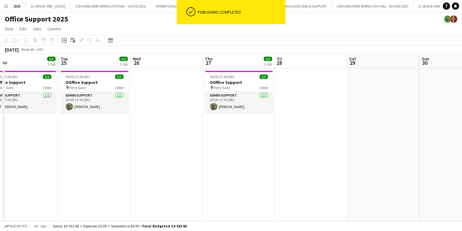
drag, startPoint x: 378, startPoint y: 64, endPoint x: 105, endPoint y: 64, distance: 273.7
click at [105, 64] on app-calendar-viewport "Sat 22 Sun 23 Mon 24 1/1 1 Job Tue 25 1/1 1 Job Wed 26 Thu 27 1/1 1 Job Fri 28 …" at bounding box center [231, 137] width 462 height 166
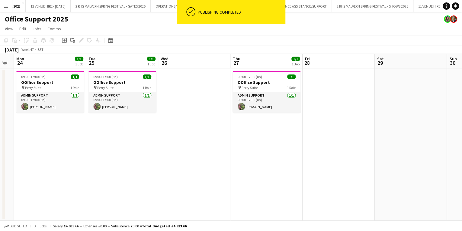
scroll to position [0, 130]
drag, startPoint x: 129, startPoint y: 59, endPoint x: 156, endPoint y: 58, distance: 27.2
click at [156, 58] on app-calendar-viewport "Sat 22 Sun 23 Mon 24 1/1 1 Job Tue 25 1/1 1 Job Wed 26 Thu 27 1/1 1 Job Fri 28 …" at bounding box center [231, 137] width 462 height 166
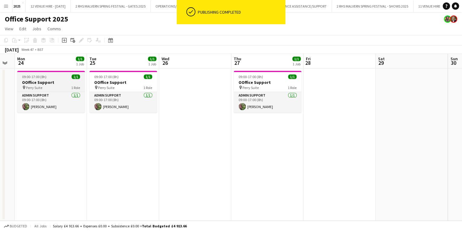
click at [43, 78] on span "09:00-17:00 (8h)" at bounding box center [34, 76] width 24 height 5
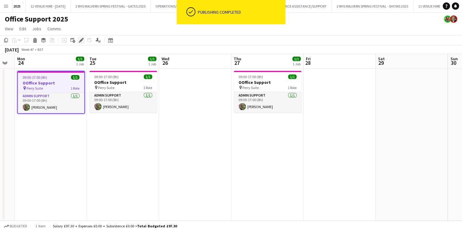
click at [80, 40] on icon at bounding box center [80, 40] width 3 height 3
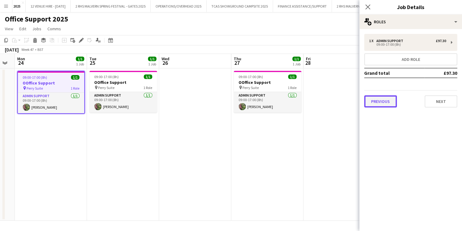
click at [378, 97] on button "Previous" at bounding box center [380, 101] width 33 height 12
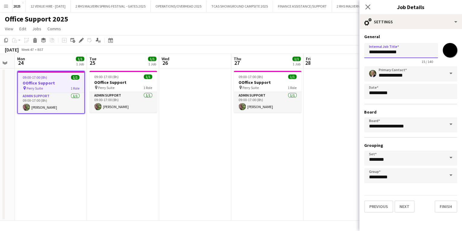
click at [371, 51] on input "**********" at bounding box center [401, 50] width 74 height 15
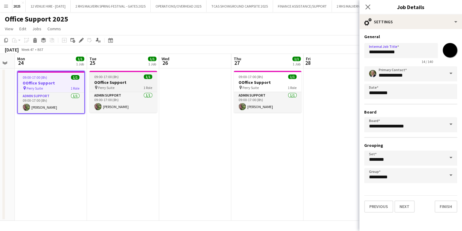
click at [129, 81] on h3 "OOffice Support" at bounding box center [123, 81] width 68 height 5
type input "**********"
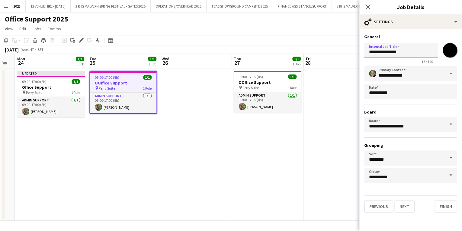
click at [372, 53] on input "**********" at bounding box center [401, 50] width 74 height 15
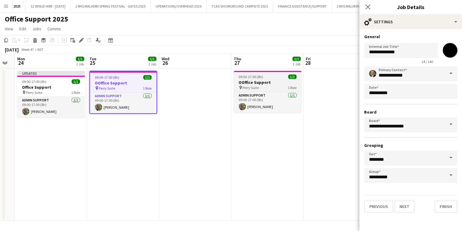
click at [271, 82] on h3 "OOffice Support" at bounding box center [268, 81] width 68 height 5
type input "**********"
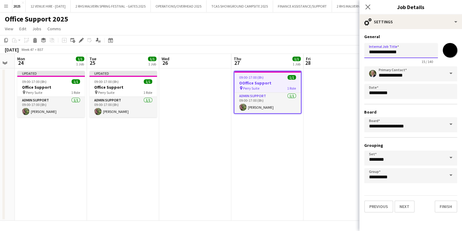
click at [372, 51] on input "**********" at bounding box center [401, 50] width 74 height 15
type input "**********"
click at [291, 134] on app-date-cell "09:00-17:00 (8h) 1/1 OOffice Support pin Perry Suite 1 Role Admin Support 1/1 0…" at bounding box center [267, 144] width 72 height 152
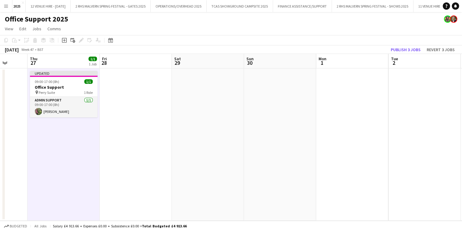
drag, startPoint x: 400, startPoint y: 65, endPoint x: 170, endPoint y: 53, distance: 230.5
click at [170, 53] on app-calendar "Copy Paste Paste Ctrl+V Paste with crew Ctrl+Shift+V Paste linked Job Delete Gr…" at bounding box center [231, 127] width 462 height 185
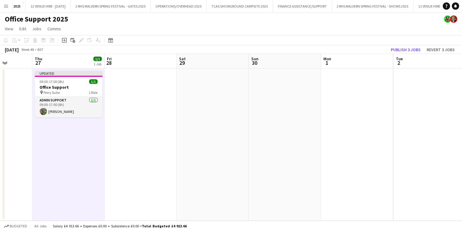
drag, startPoint x: 378, startPoint y: 61, endPoint x: 254, endPoint y: 54, distance: 124.0
click at [246, 54] on app-calendar-viewport "Mon 24 1/1 1 Job Tue 25 1/1 1 Job Wed 26 Thu 27 1/1 1 Job Fri 28 Sat 29 Sun 30 …" at bounding box center [231, 137] width 462 height 166
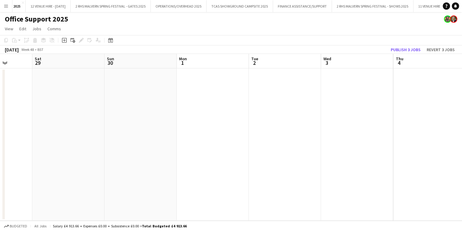
scroll to position [0, 177]
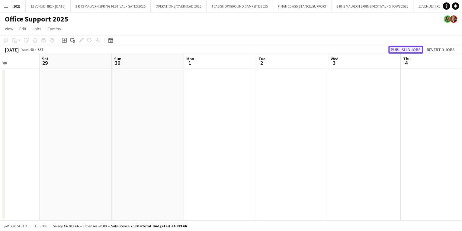
click at [402, 52] on button "Publish 3 jobs" at bounding box center [406, 50] width 35 height 8
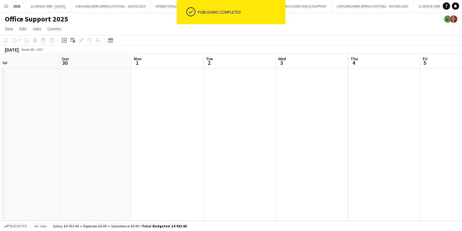
drag, startPoint x: 406, startPoint y: 61, endPoint x: 205, endPoint y: 43, distance: 202.3
click at [205, 43] on app-calendar "Copy Paste Paste Ctrl+V Paste with crew Ctrl+Shift+V Paste linked Job Delete Gr…" at bounding box center [231, 127] width 462 height 185
drag, startPoint x: 405, startPoint y: 42, endPoint x: 399, endPoint y: 50, distance: 9.9
click at [399, 49] on div "Copy Paste Paste Ctrl+V Paste with crew Ctrl+Shift+V Paste linked Job Delete Gr…" at bounding box center [231, 44] width 462 height 19
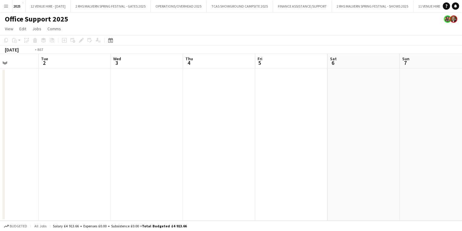
scroll to position [0, 145]
drag, startPoint x: 399, startPoint y: 50, endPoint x: 308, endPoint y: 61, distance: 91.4
click at [127, 52] on app-calendar "Copy Paste Paste Ctrl+V Paste with crew Ctrl+Shift+V Paste linked Job Delete Gr…" at bounding box center [231, 127] width 462 height 185
